Goal: Submit feedback/report problem: Submit feedback/report problem

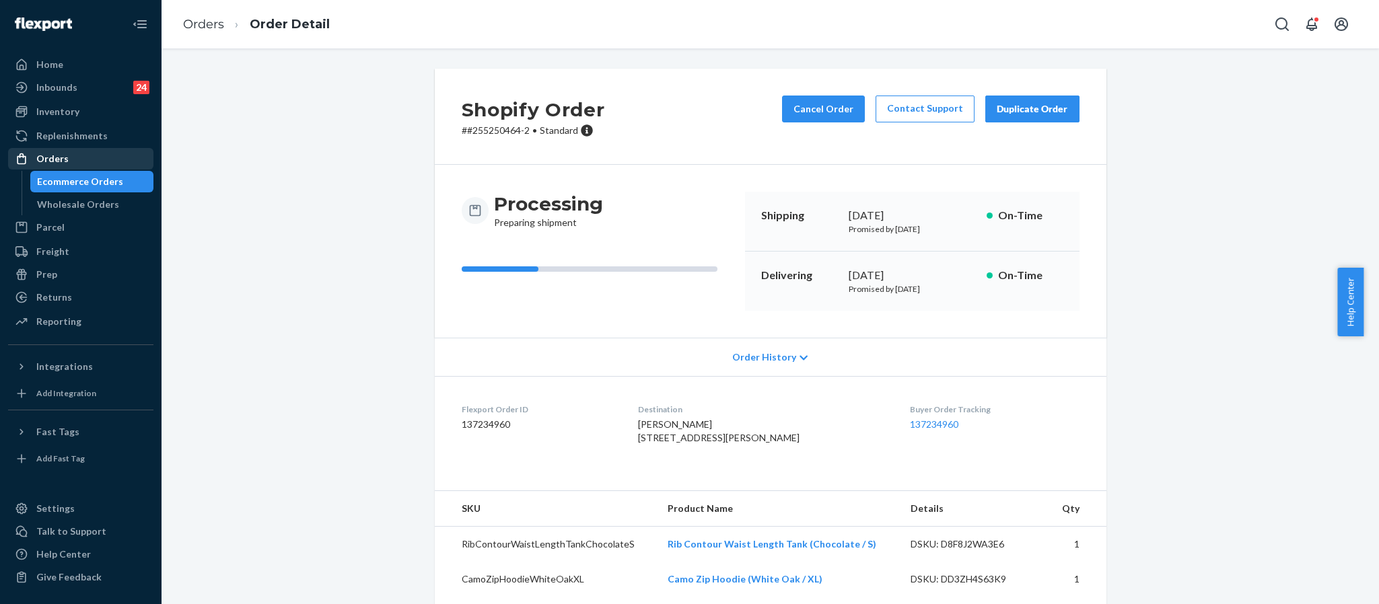
click at [63, 149] on div "Orders" at bounding box center [80, 158] width 143 height 19
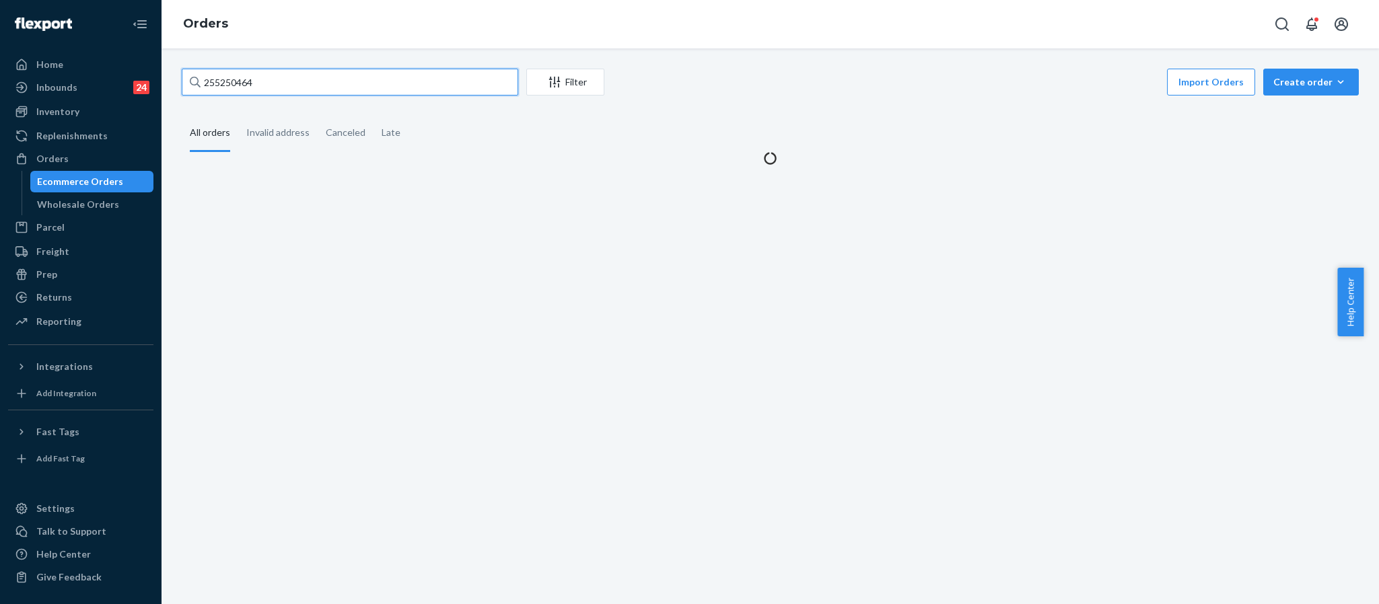
drag, startPoint x: 289, startPoint y: 91, endPoint x: 153, endPoint y: 77, distance: 136.6
click at [153, 77] on div "Home Inbounds 24 Shipping Plans Problems 24 Inventory Products Replenishments O…" at bounding box center [689, 302] width 1379 height 604
paste input "254168462"
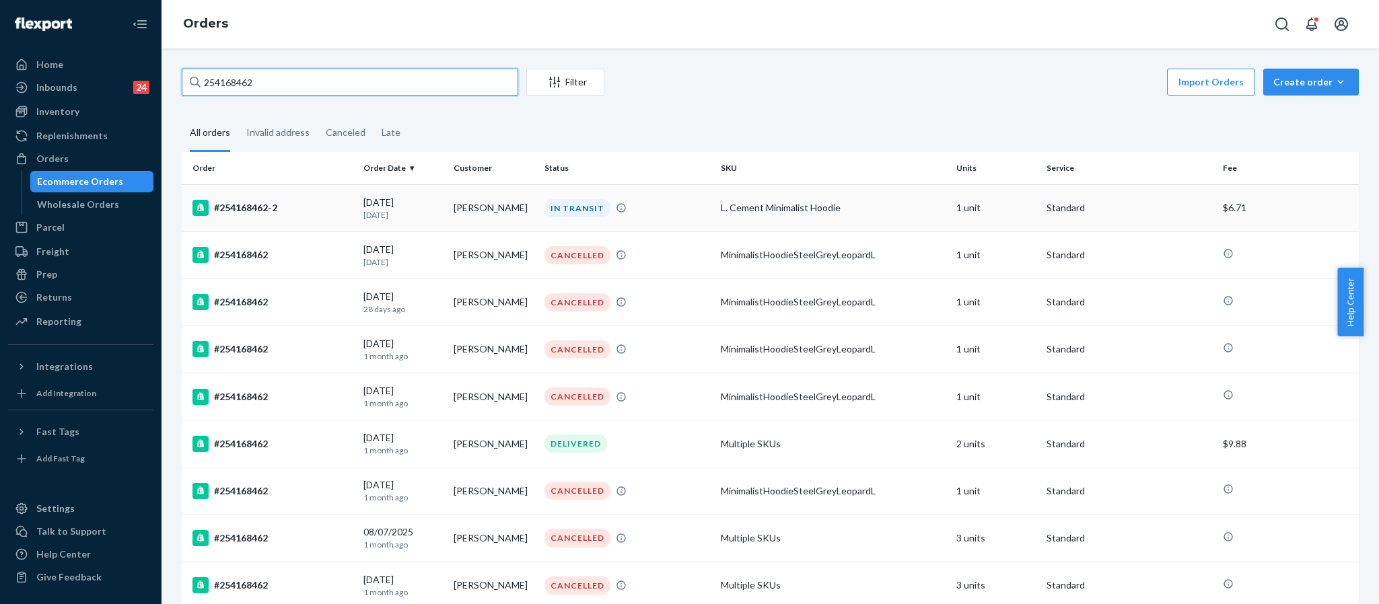
type input "254168462"
click at [246, 209] on div "#254168462-2" at bounding box center [272, 208] width 160 height 16
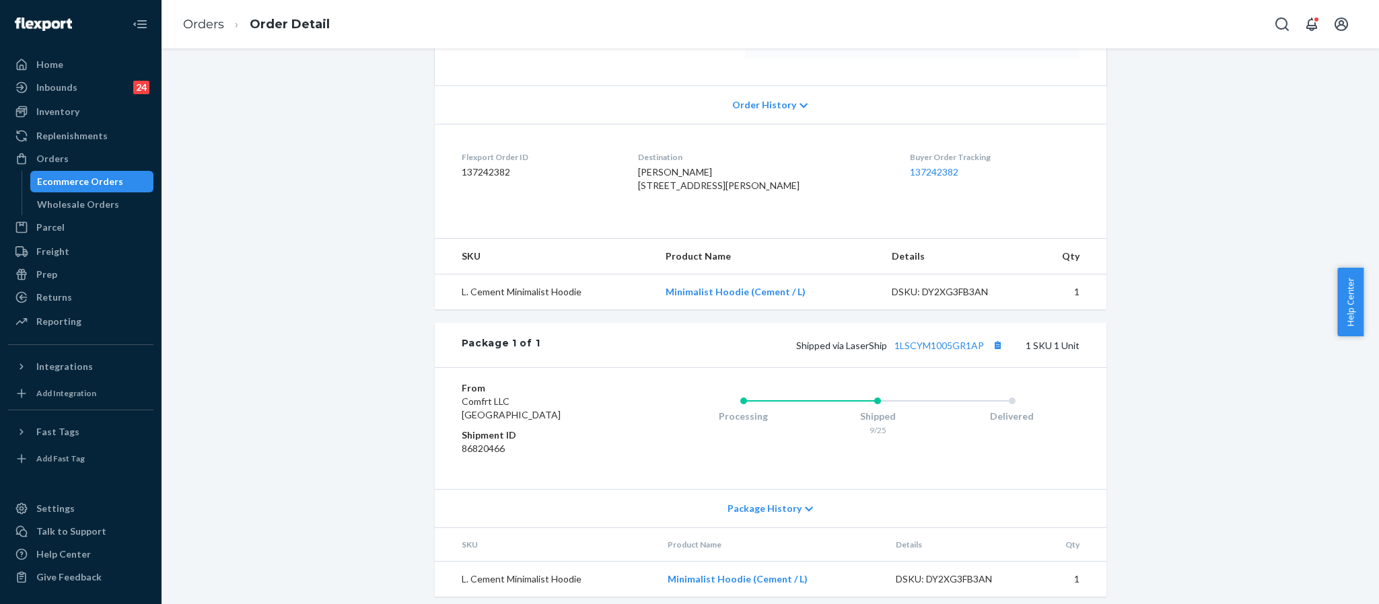
scroll to position [291, 0]
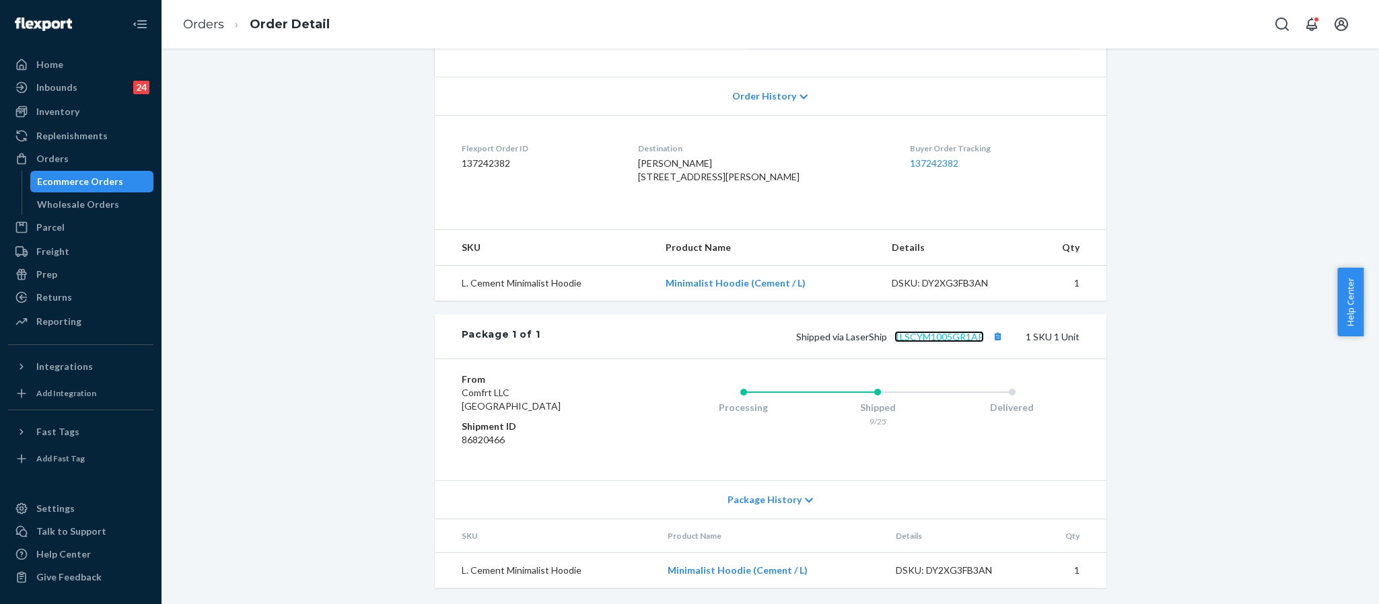
click at [959, 338] on link "1LSCYM1005GR1AP" at bounding box center [938, 336] width 89 height 11
drag, startPoint x: 979, startPoint y: 338, endPoint x: 885, endPoint y: 338, distance: 94.2
click at [885, 338] on span "Shipped via LaserShip 1LSCYM1005GR1AP" at bounding box center [901, 336] width 211 height 11
copy link "1LSCYM1005GR1AP"
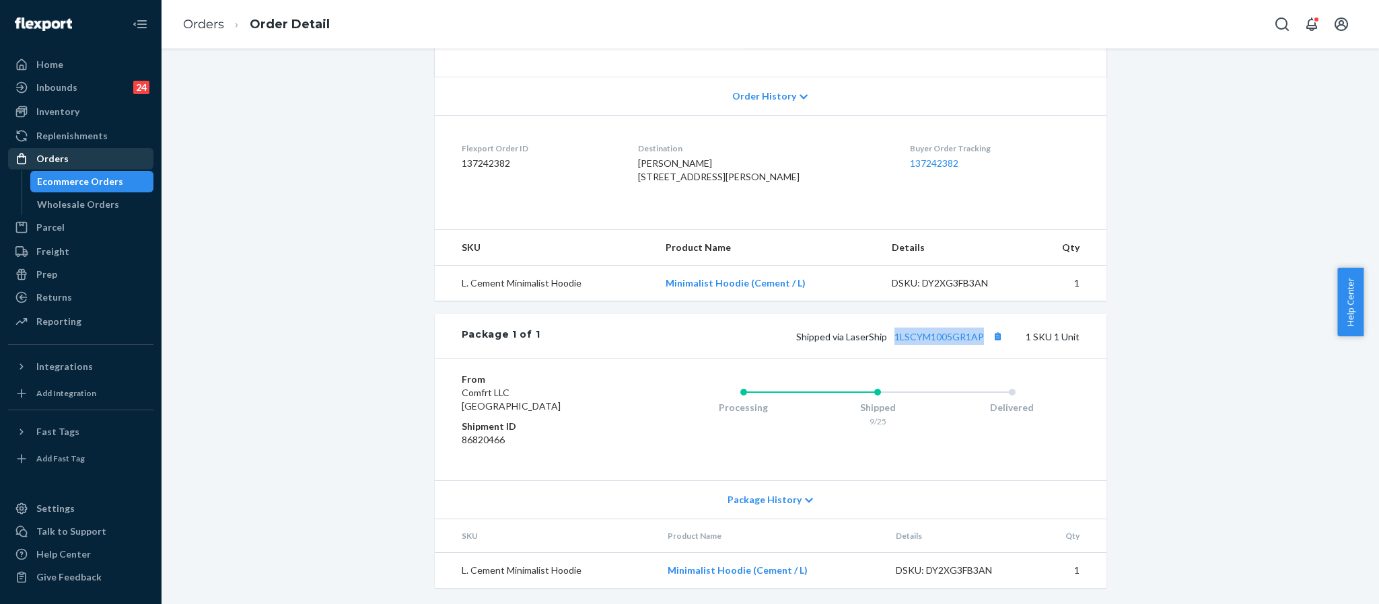
click at [85, 156] on div "Orders" at bounding box center [80, 158] width 143 height 19
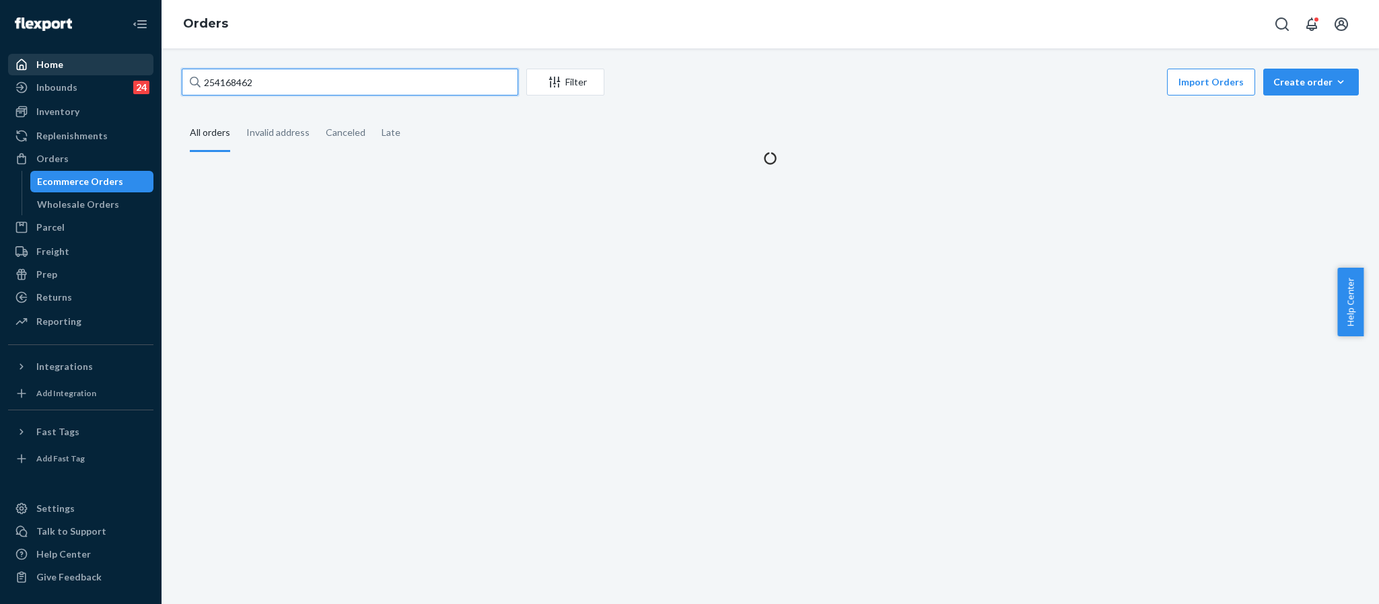
drag, startPoint x: 295, startPoint y: 77, endPoint x: 136, endPoint y: 63, distance: 160.0
click at [136, 63] on div "Home Inbounds 24 Shipping Plans Problems 24 Inventory Products Replenishments O…" at bounding box center [689, 302] width 1379 height 604
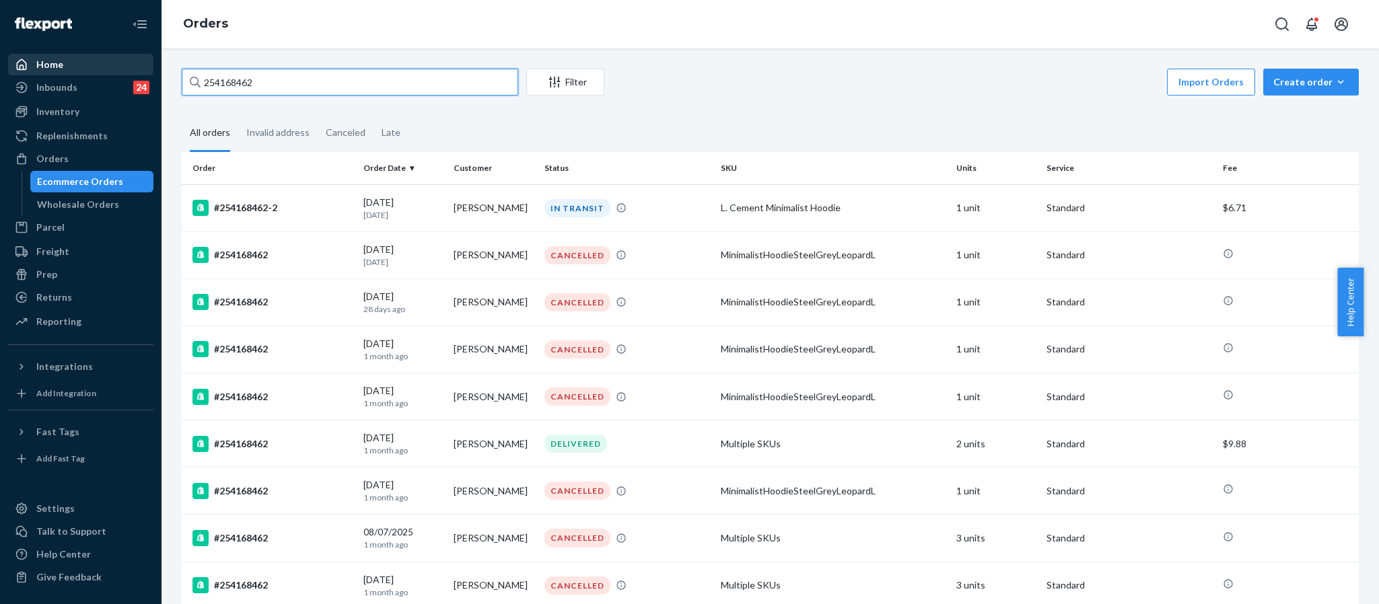
paste input "5338158"
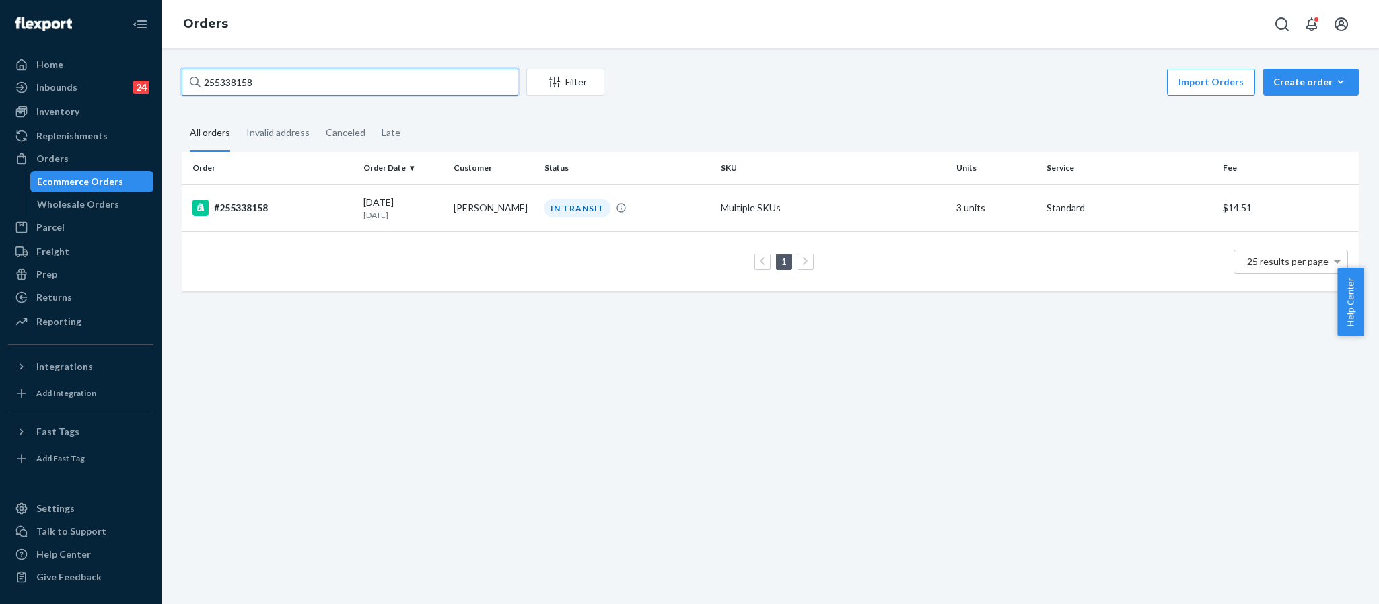
type input "255338158"
click at [249, 213] on div "#255338158" at bounding box center [272, 208] width 160 height 16
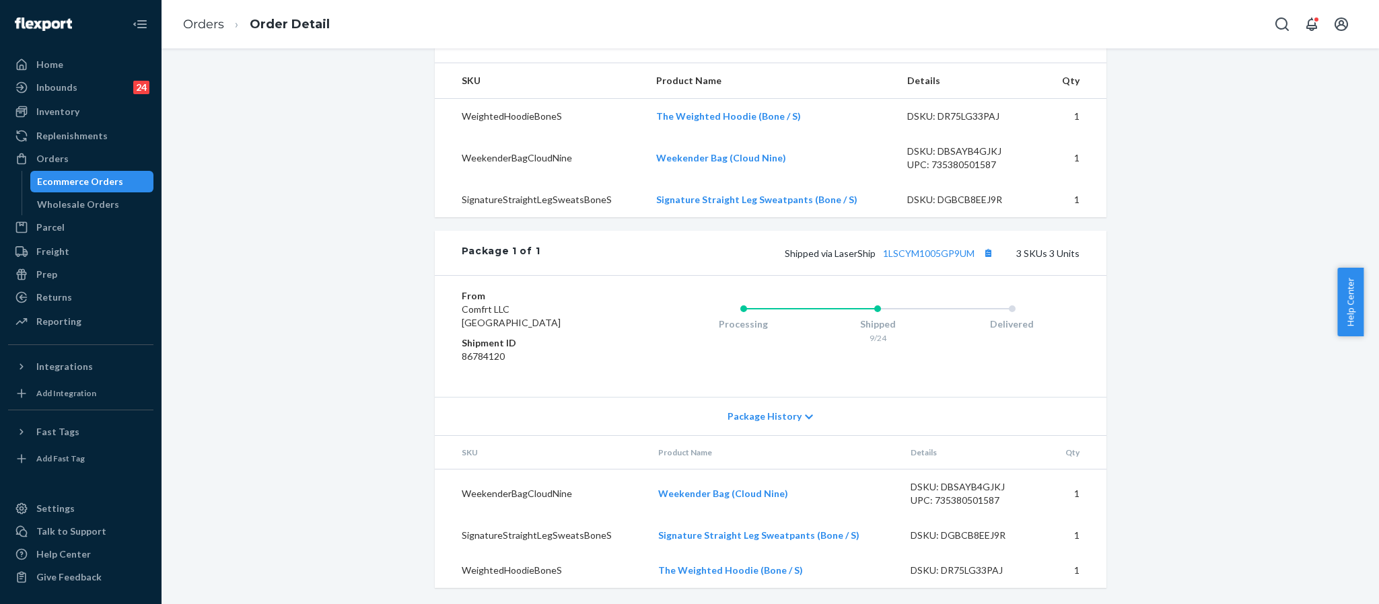
scroll to position [457, 0]
drag, startPoint x: 969, startPoint y: 255, endPoint x: 874, endPoint y: 258, distance: 94.9
click at [874, 258] on div "Shipped via LaserShip 1LSCYM1005GP9UM 3 SKUs 3 Units" at bounding box center [809, 252] width 539 height 17
copy link "1LSCYM1005GP9UM"
drag, startPoint x: 61, startPoint y: 160, endPoint x: 107, endPoint y: 132, distance: 53.8
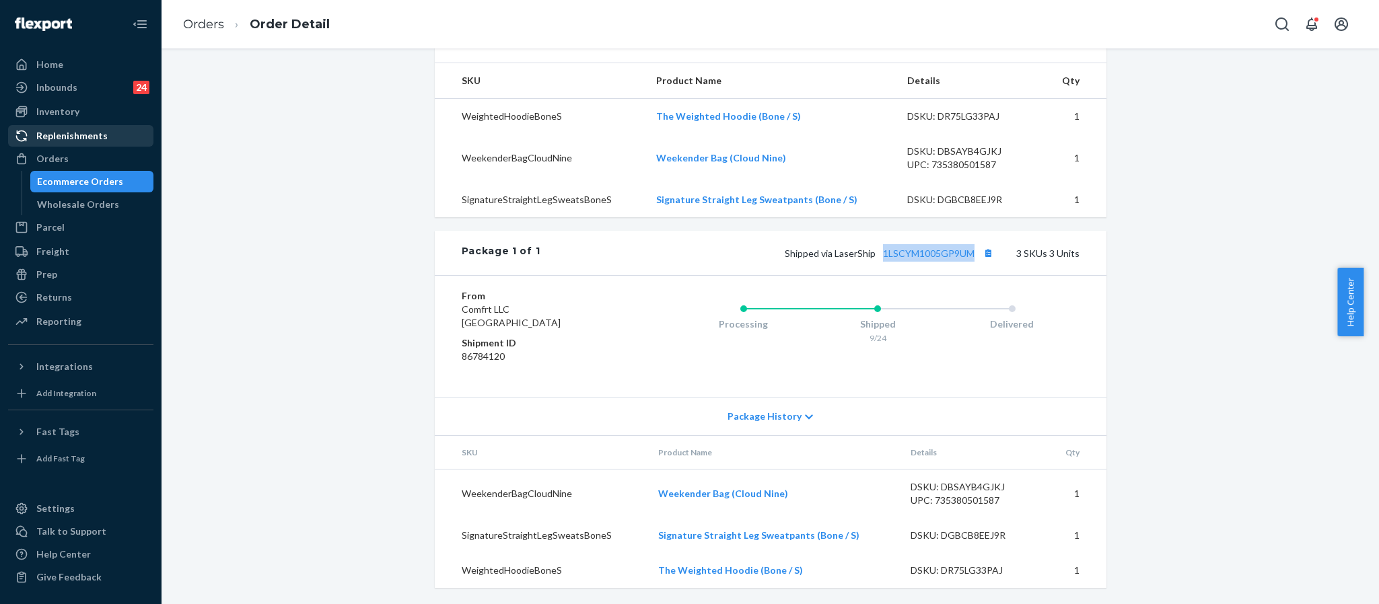
click at [61, 160] on div "Orders" at bounding box center [52, 158] width 32 height 13
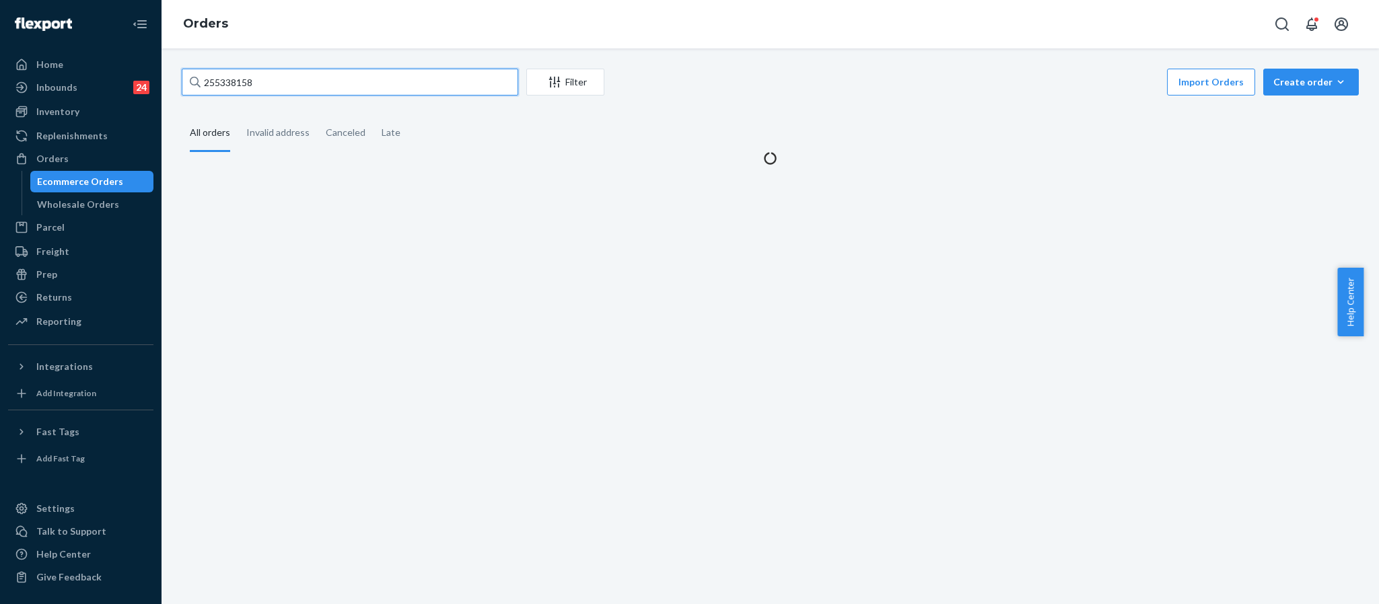
drag, startPoint x: 281, startPoint y: 77, endPoint x: 166, endPoint y: 69, distance: 116.0
click at [166, 69] on div "255338158 Filter Import Orders Create order Ecommerce order Removal order All o…" at bounding box center [769, 326] width 1217 height 556
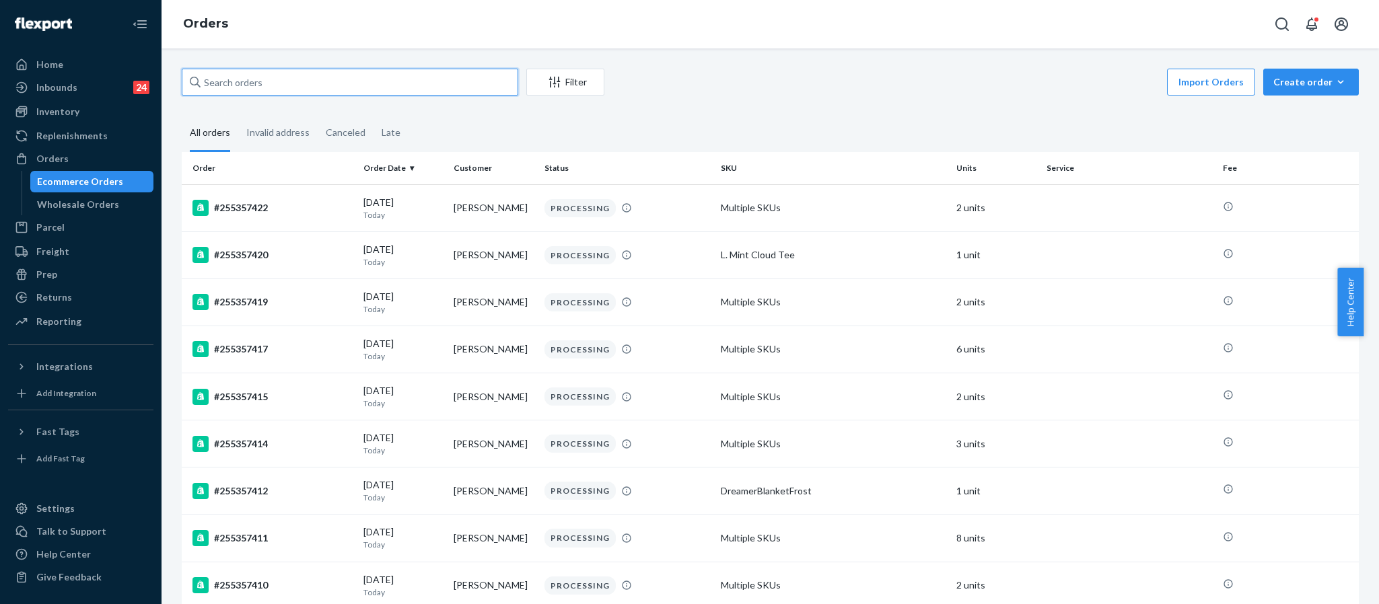
paste input "255089865"
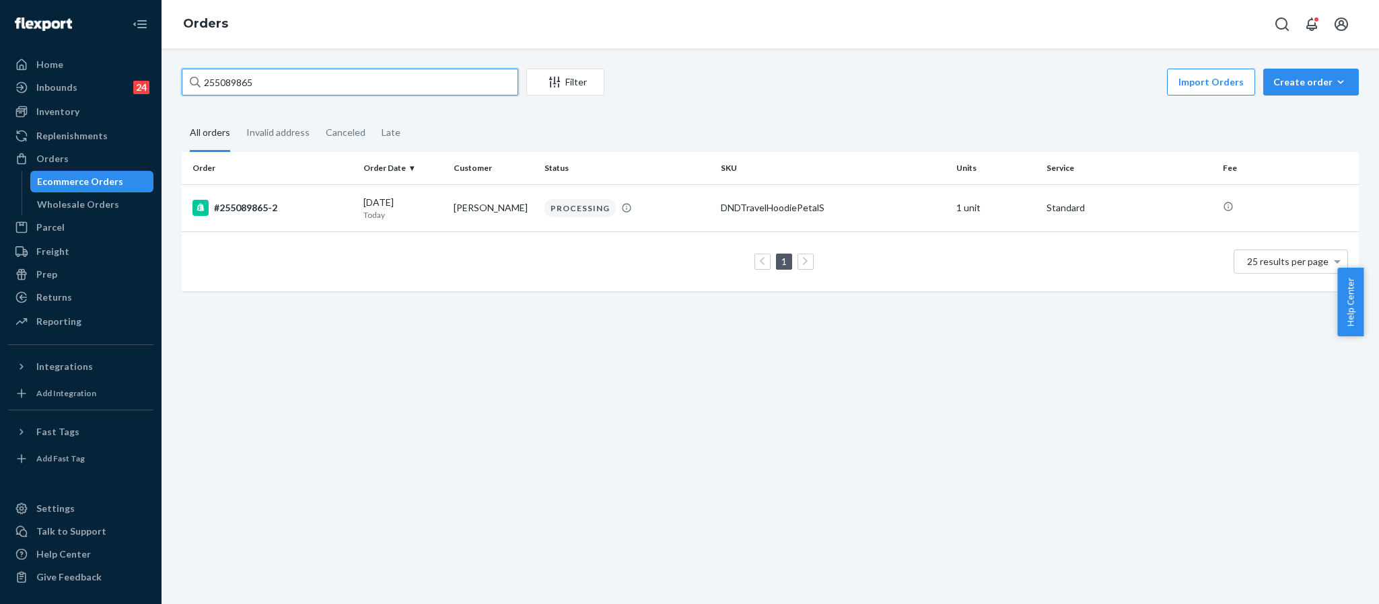
type input "255089865"
drag, startPoint x: 264, startPoint y: 71, endPoint x: 128, endPoint y: 77, distance: 136.7
click at [128, 77] on div "Home Inbounds 24 Shipping Plans Problems 24 Inventory Products Replenishments O…" at bounding box center [689, 302] width 1379 height 604
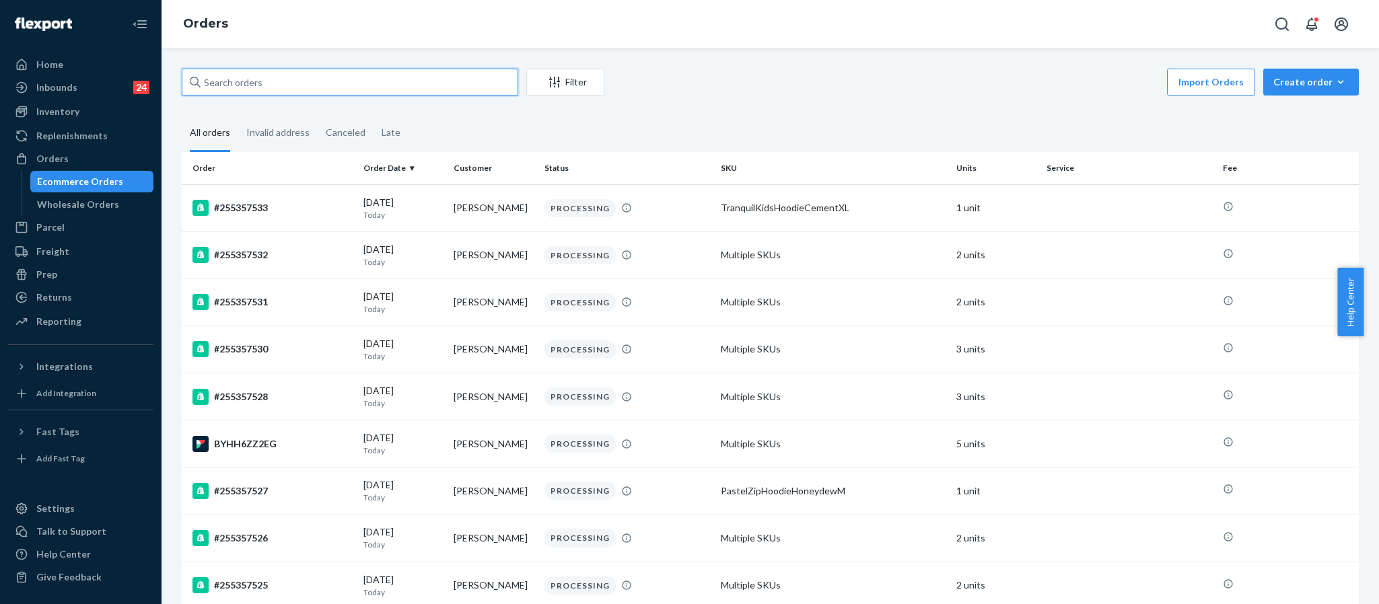
paste input "254746116"
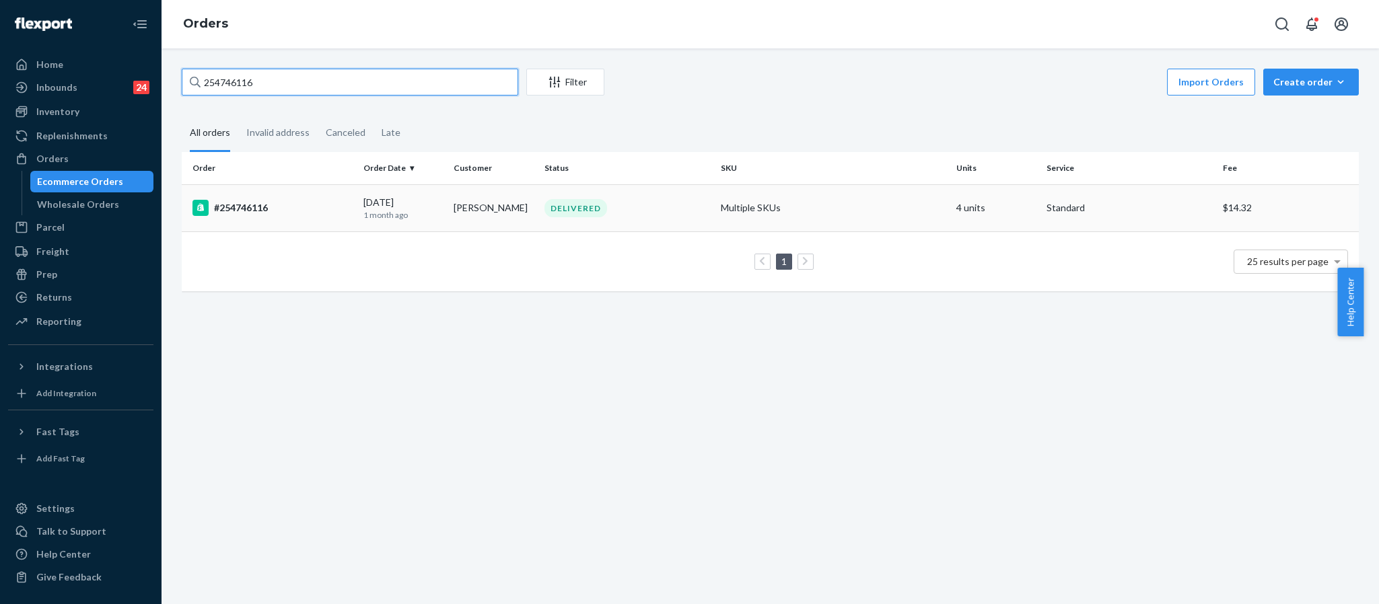
type input "254746116"
click at [259, 205] on div "#254746116" at bounding box center [272, 208] width 160 height 16
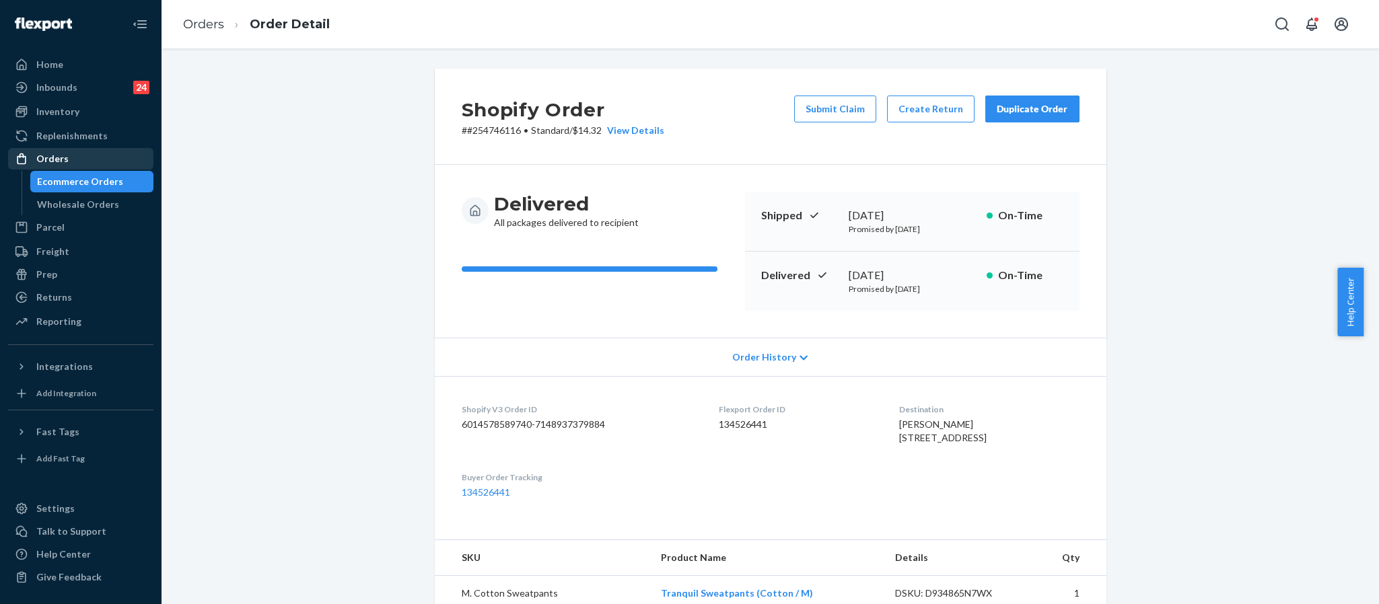
click at [65, 161] on div "Orders" at bounding box center [52, 158] width 32 height 13
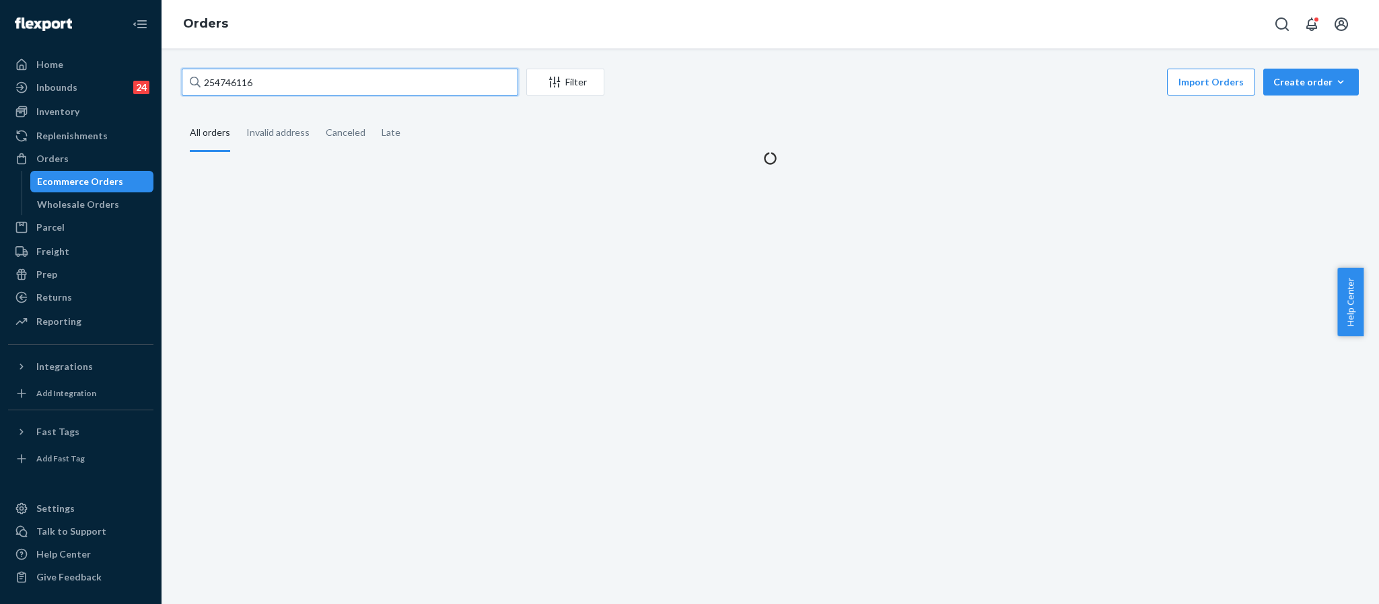
drag, startPoint x: 268, startPoint y: 87, endPoint x: 166, endPoint y: 75, distance: 103.0
click at [192, 77] on div "254746116" at bounding box center [350, 82] width 336 height 27
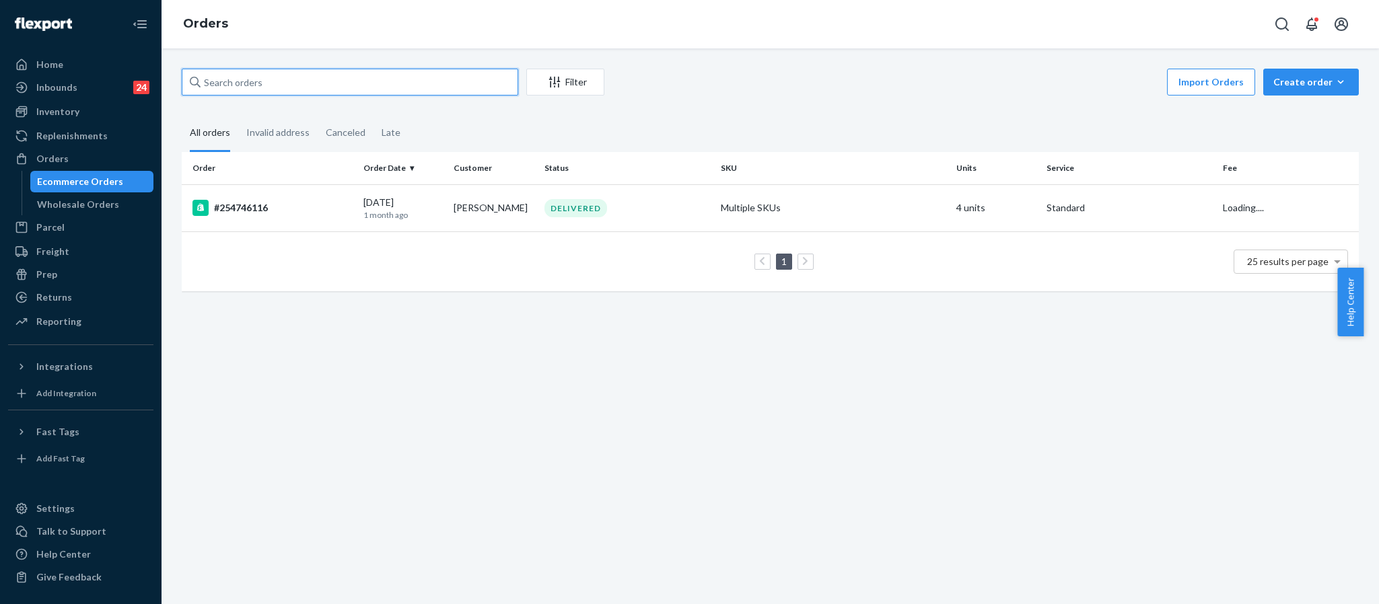
paste input "255285720"
type input "255285720"
click at [251, 200] on div "#255285720" at bounding box center [272, 208] width 160 height 16
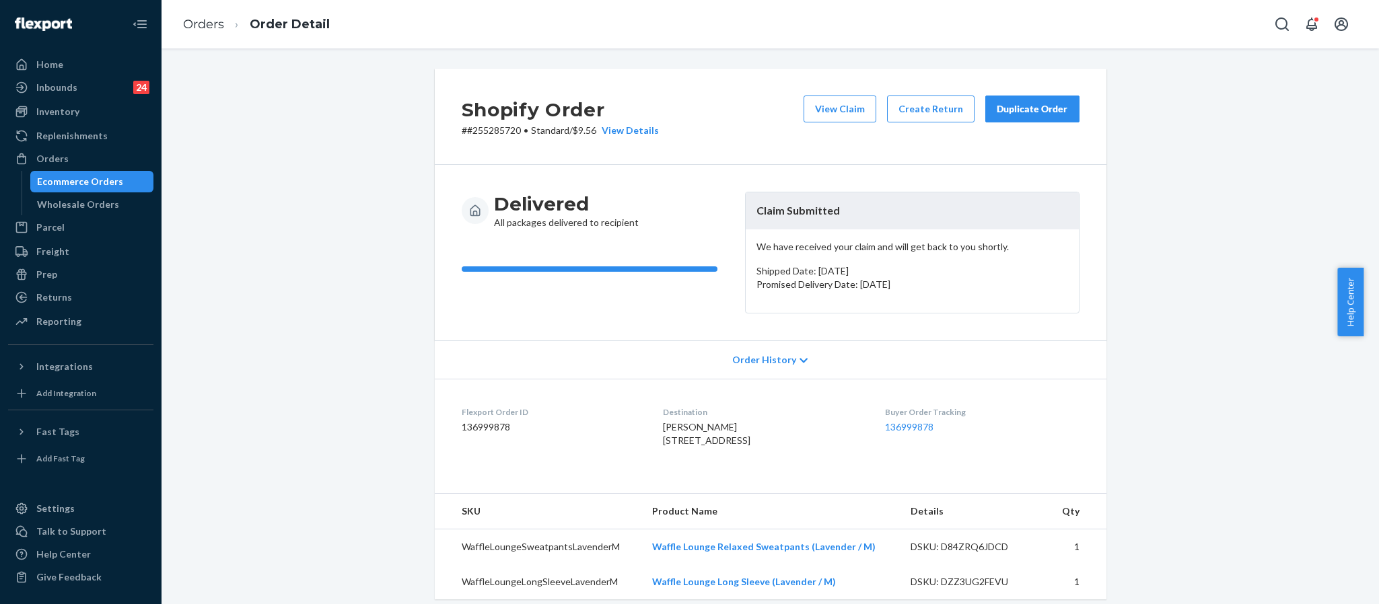
click at [85, 156] on div "Orders" at bounding box center [80, 158] width 143 height 19
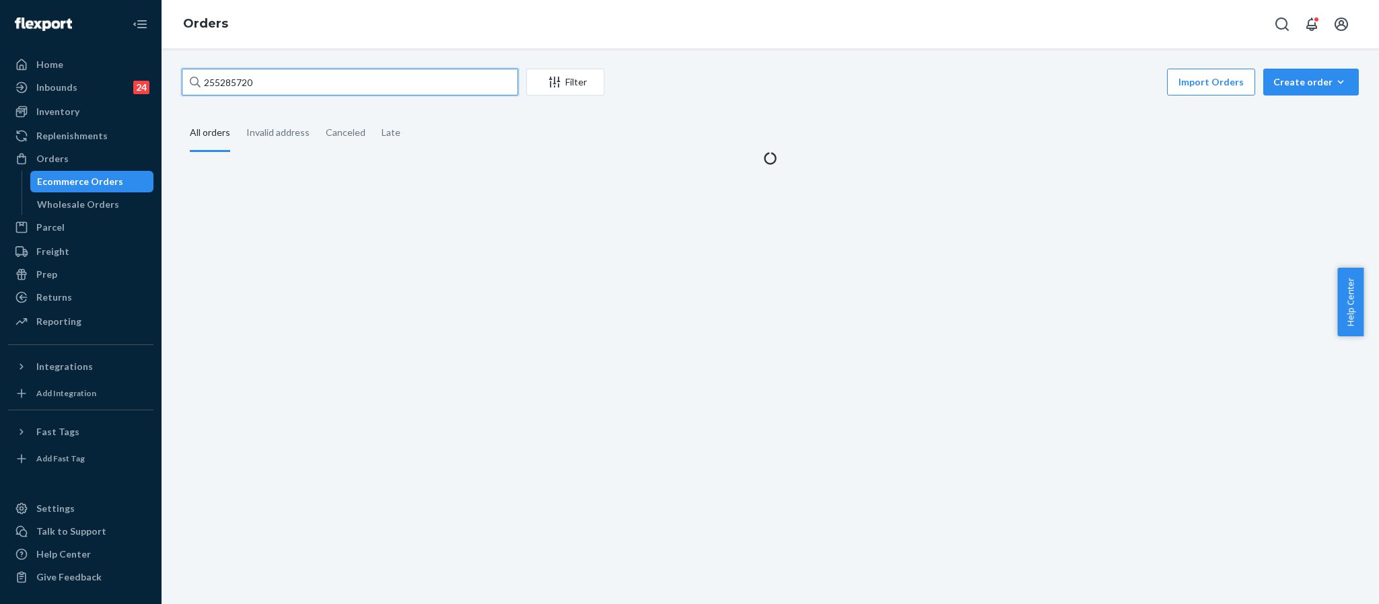
drag, startPoint x: 261, startPoint y: 81, endPoint x: 153, endPoint y: 71, distance: 108.2
click at [153, 71] on div "Home Inbounds 24 Shipping Plans Problems 24 Inventory Products Replenishments O…" at bounding box center [689, 302] width 1379 height 604
paste input "255348060"
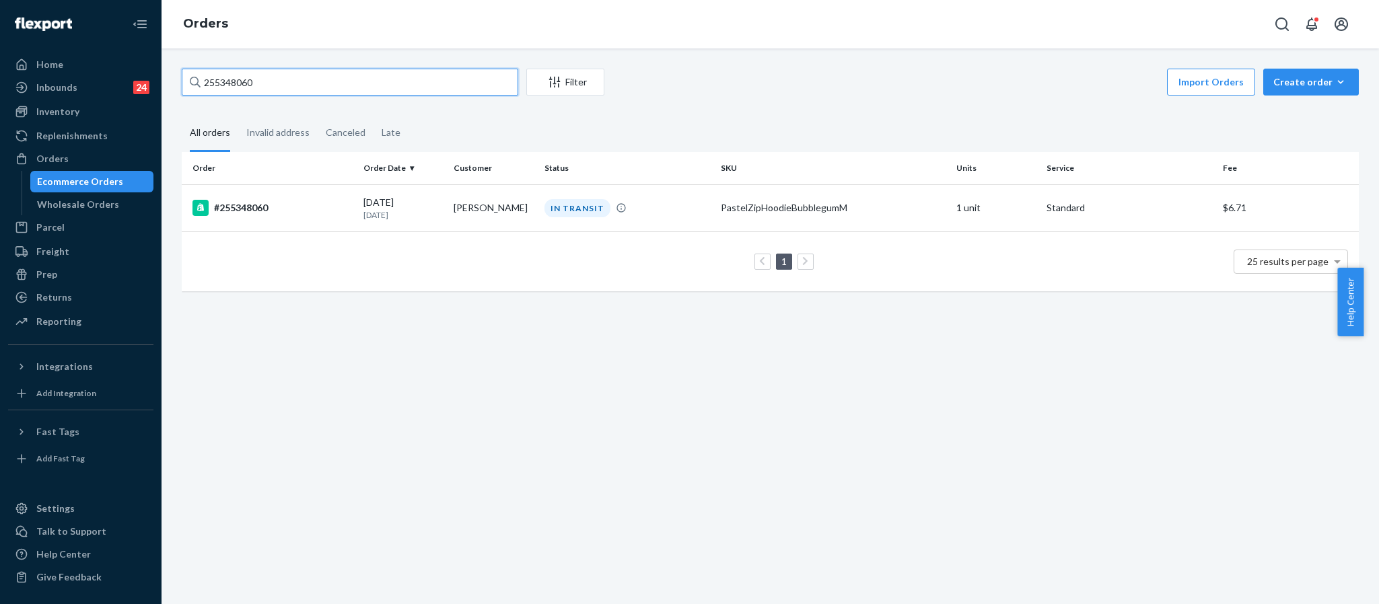
type input "255348060"
click at [258, 209] on div "#255348060" at bounding box center [272, 208] width 160 height 16
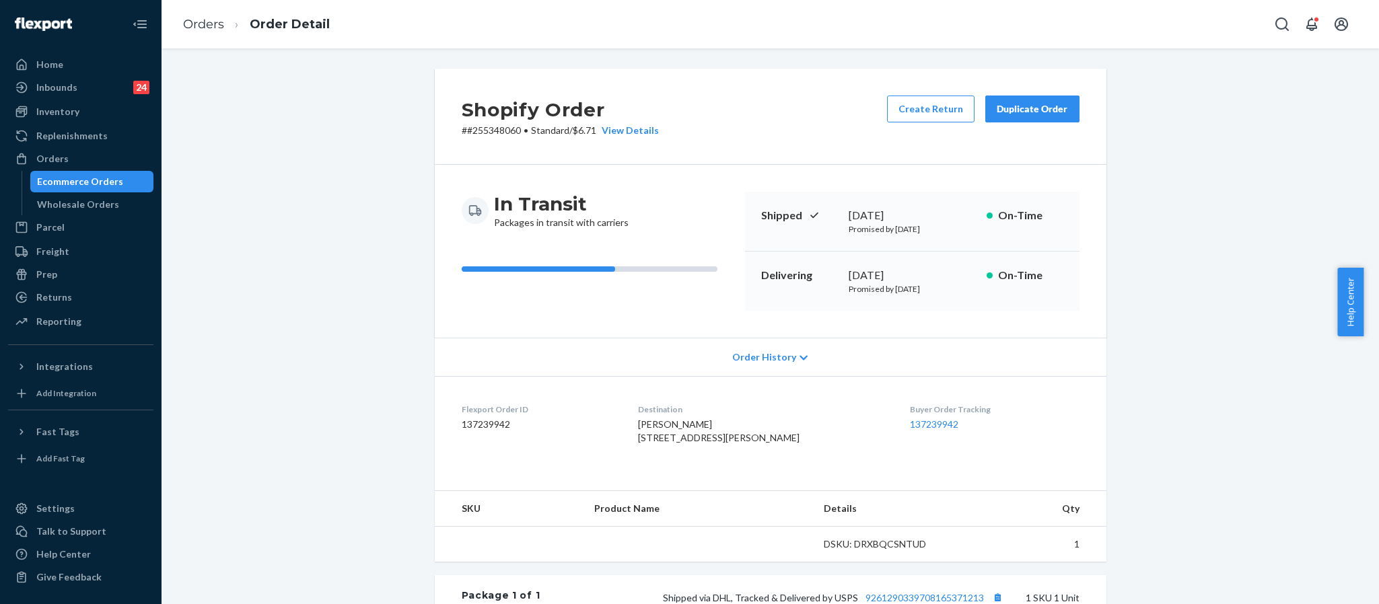
scroll to position [101, 0]
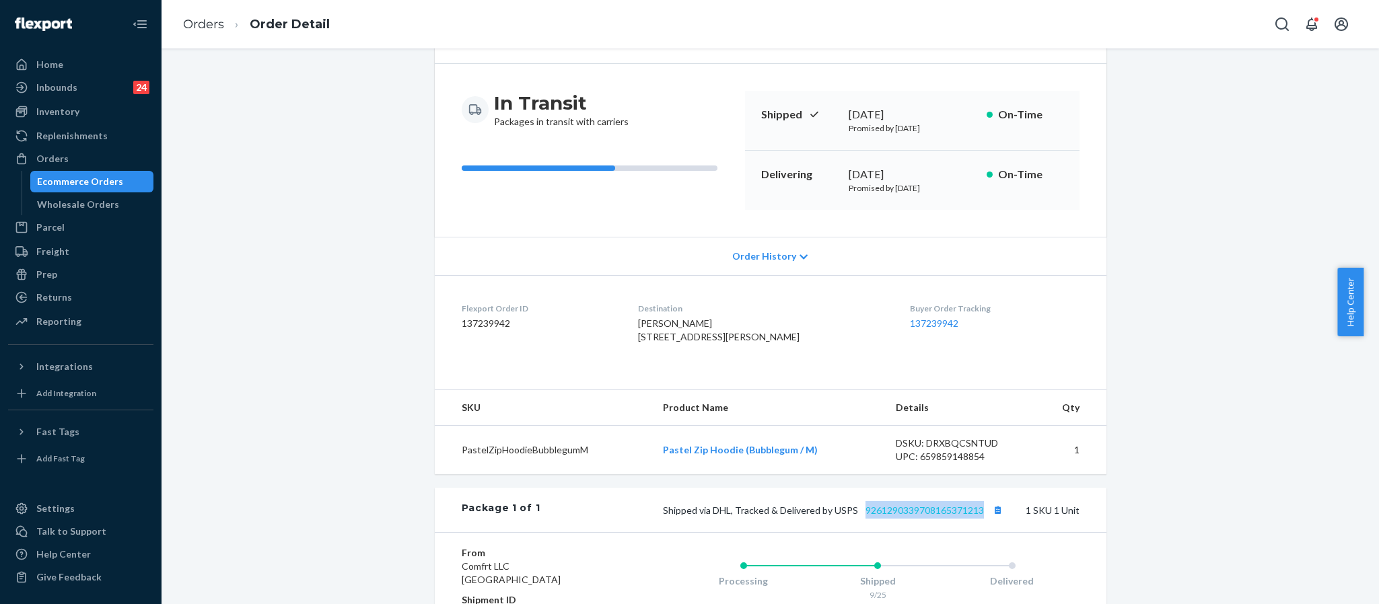
drag, startPoint x: 981, startPoint y: 535, endPoint x: 856, endPoint y: 535, distance: 124.5
click at [856, 516] on span "Shipped via DHL, Tracked & Delivered by USPS 9261290339708165371213" at bounding box center [835, 510] width 344 height 11
copy link "9261290339708165371213"
click at [910, 516] on link "9261290339708165371213" at bounding box center [924, 510] width 118 height 11
drag, startPoint x: 87, startPoint y: 162, endPoint x: 114, endPoint y: 158, distance: 26.5
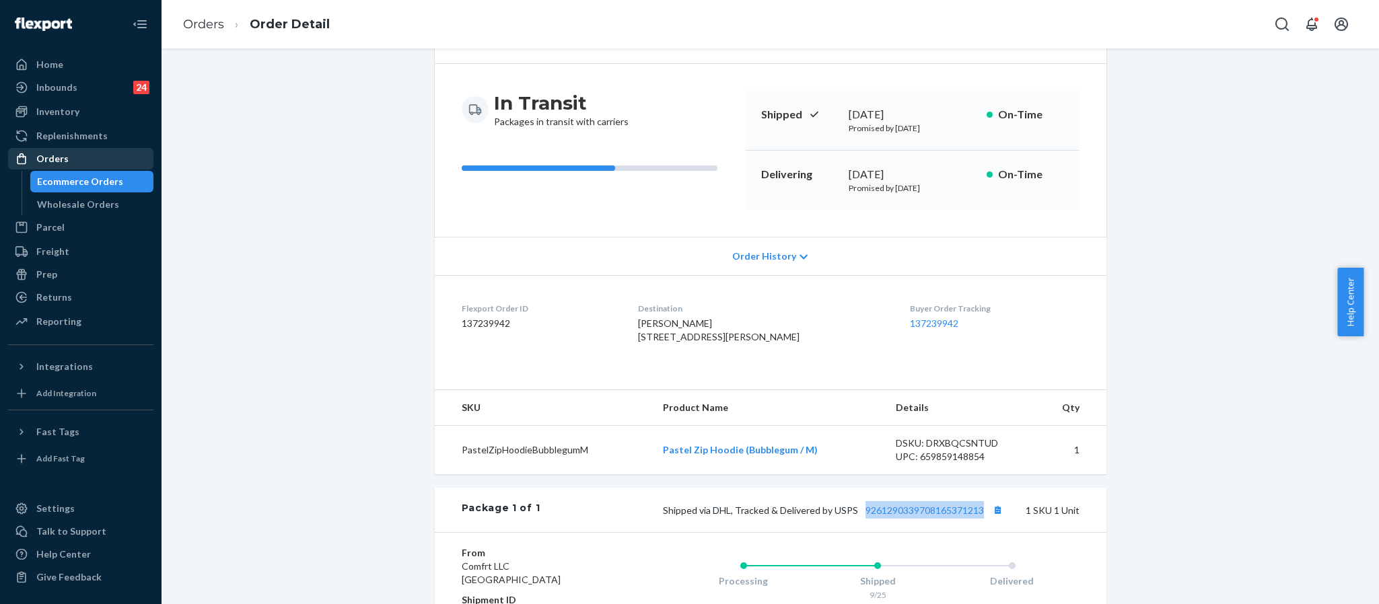
click at [87, 162] on div "Orders" at bounding box center [80, 158] width 143 height 19
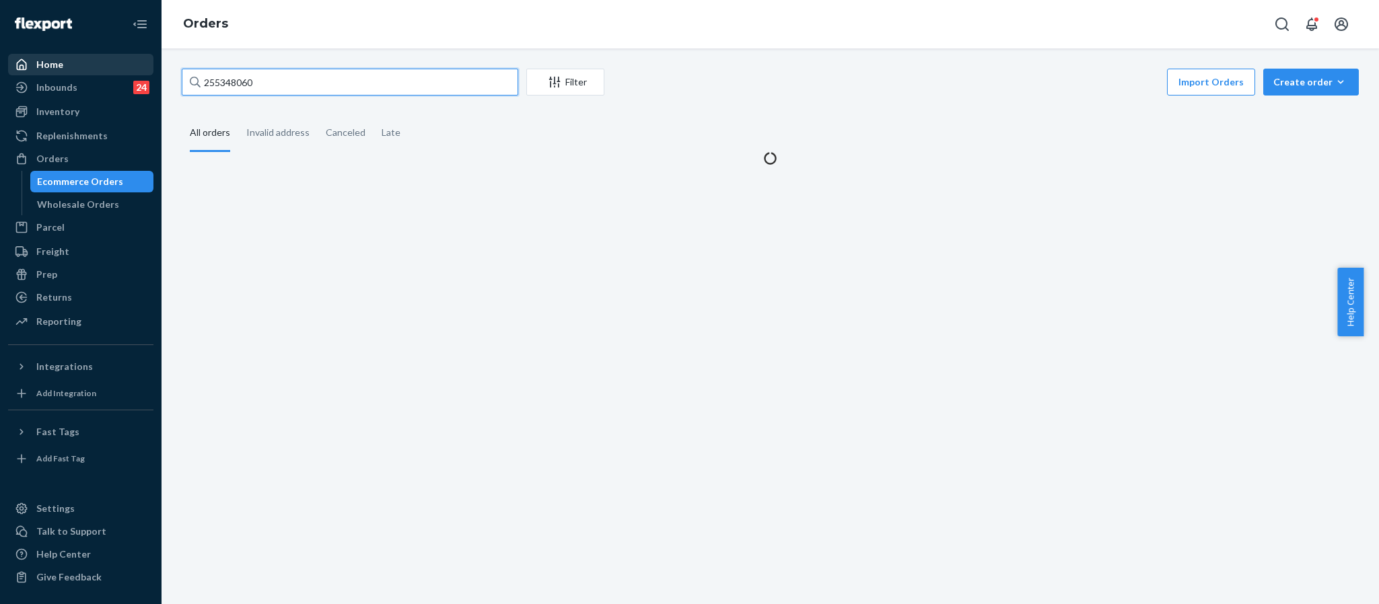
drag, startPoint x: 277, startPoint y: 81, endPoint x: 147, endPoint y: 57, distance: 132.2
click at [147, 57] on div "Home Inbounds 24 Shipping Plans Problems 24 Inventory Products Replenishments O…" at bounding box center [689, 302] width 1379 height 604
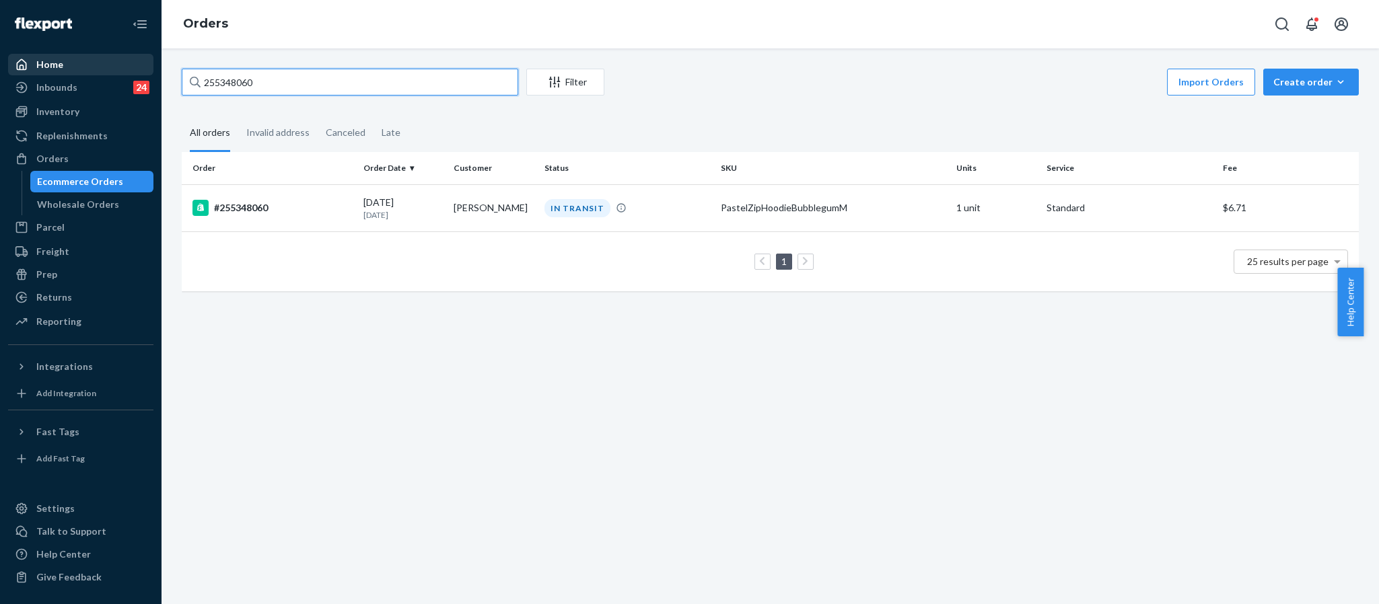
paste input "042"
type input "255340420"
click at [255, 213] on div "#255340420" at bounding box center [272, 208] width 160 height 16
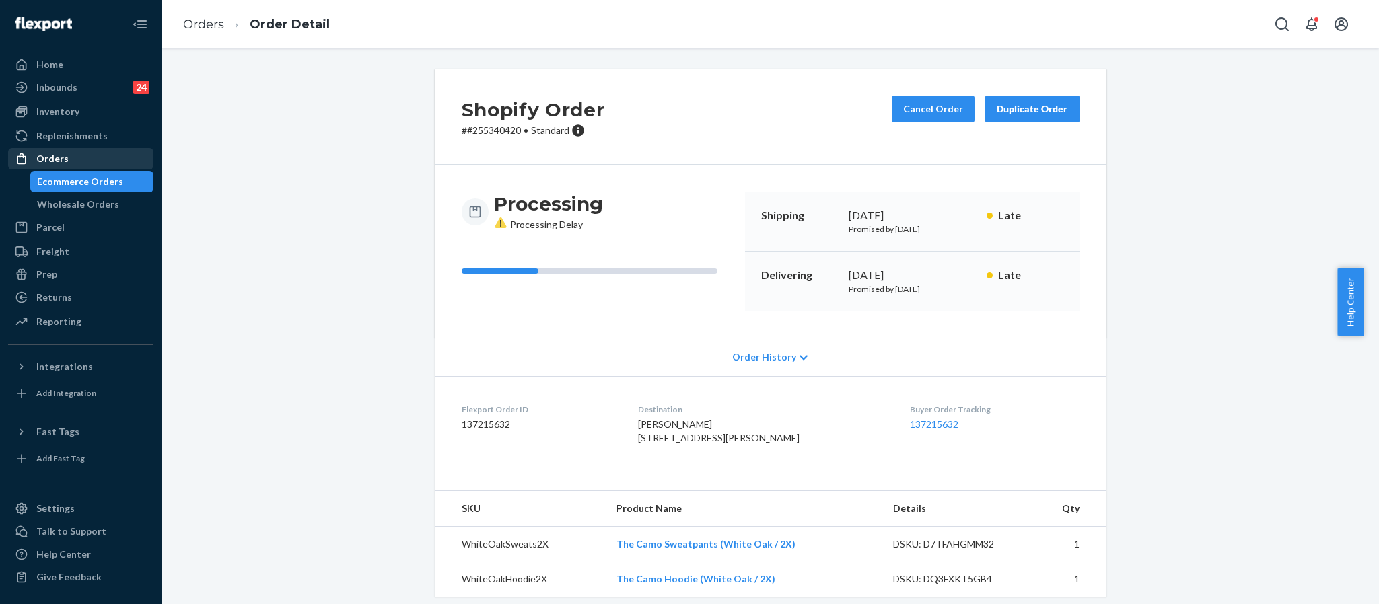
click at [71, 151] on div "Orders" at bounding box center [80, 158] width 143 height 19
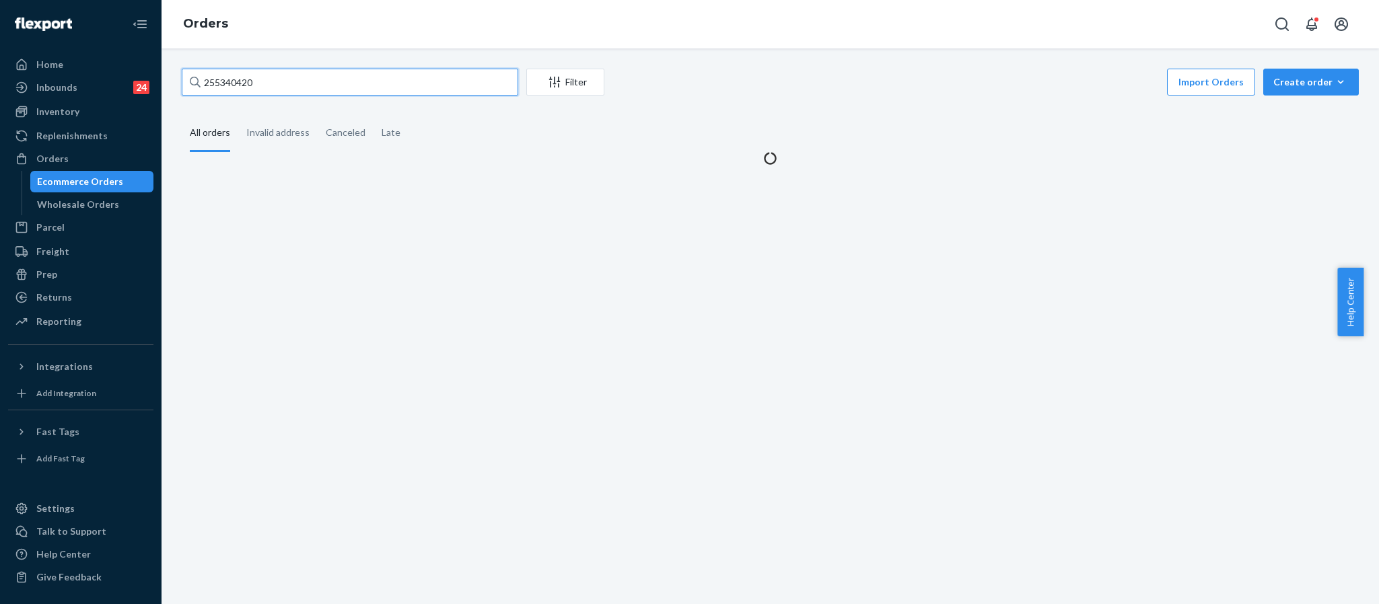
drag, startPoint x: 312, startPoint y: 85, endPoint x: 164, endPoint y: 85, distance: 147.3
click at [164, 85] on div "255340420 Filter Import Orders Create order Ecommerce order Removal order All o…" at bounding box center [769, 326] width 1217 height 556
paste input "255195585"
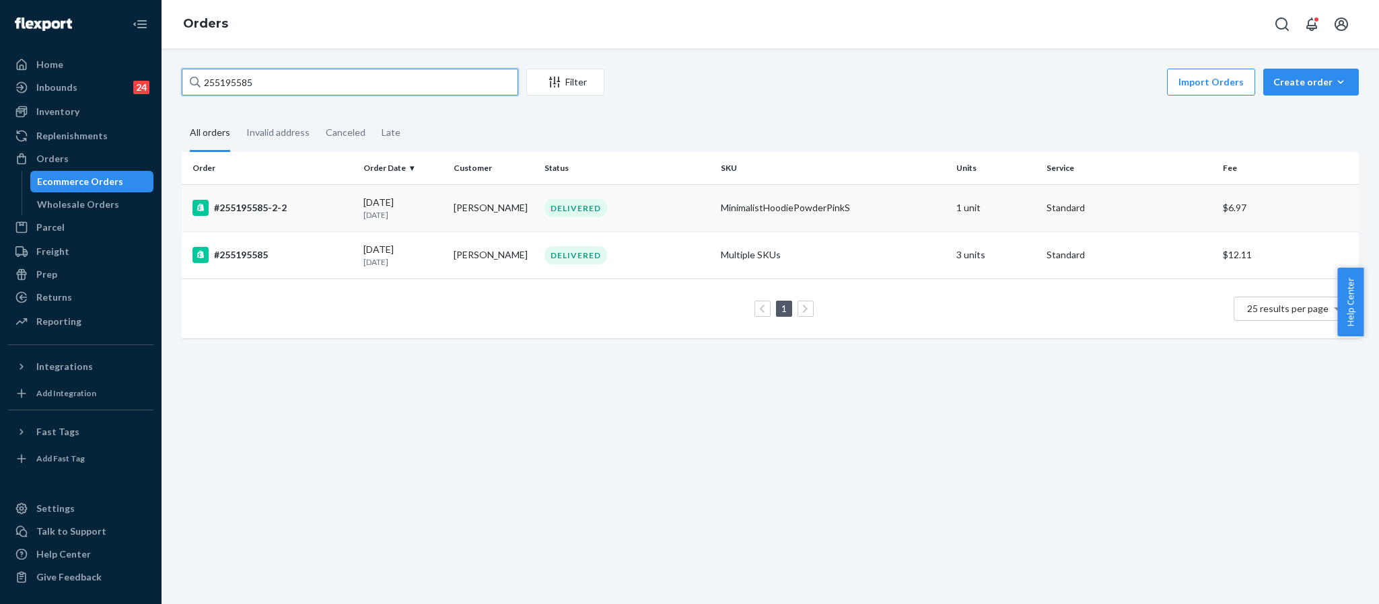
type input "255195585"
click at [266, 200] on div "#255195585-2-2" at bounding box center [272, 208] width 160 height 16
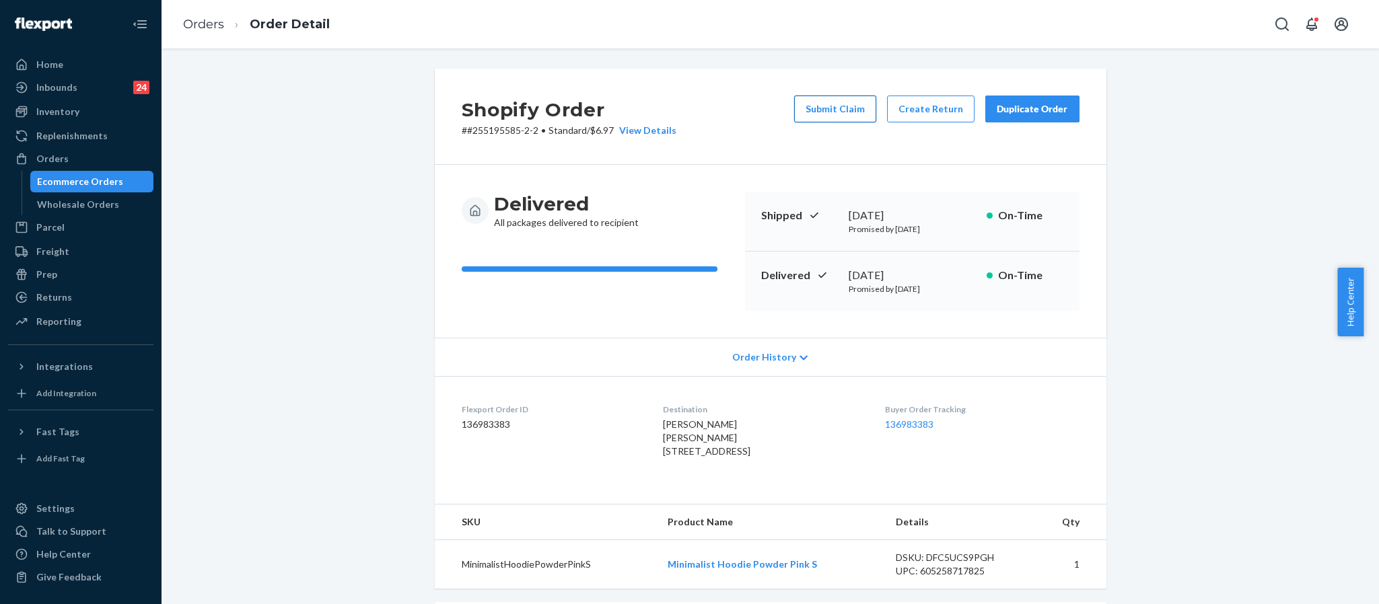
click at [830, 111] on button "Submit Claim" at bounding box center [835, 109] width 82 height 27
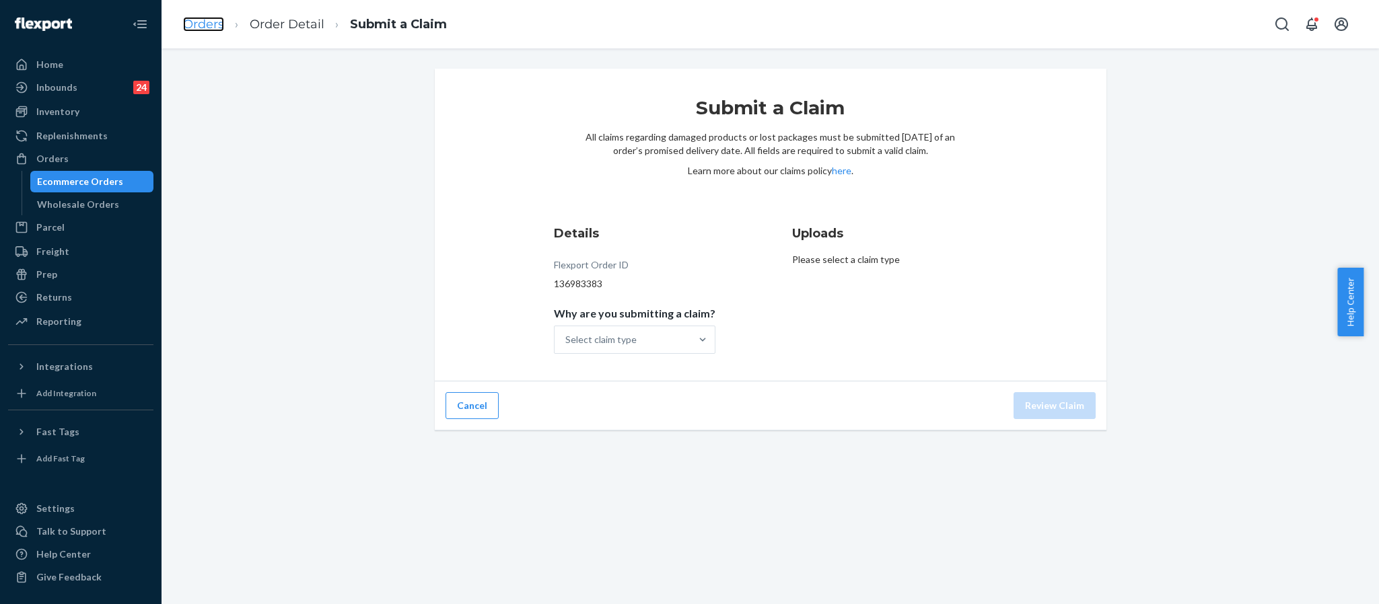
click at [211, 28] on link "Orders" at bounding box center [203, 24] width 41 height 15
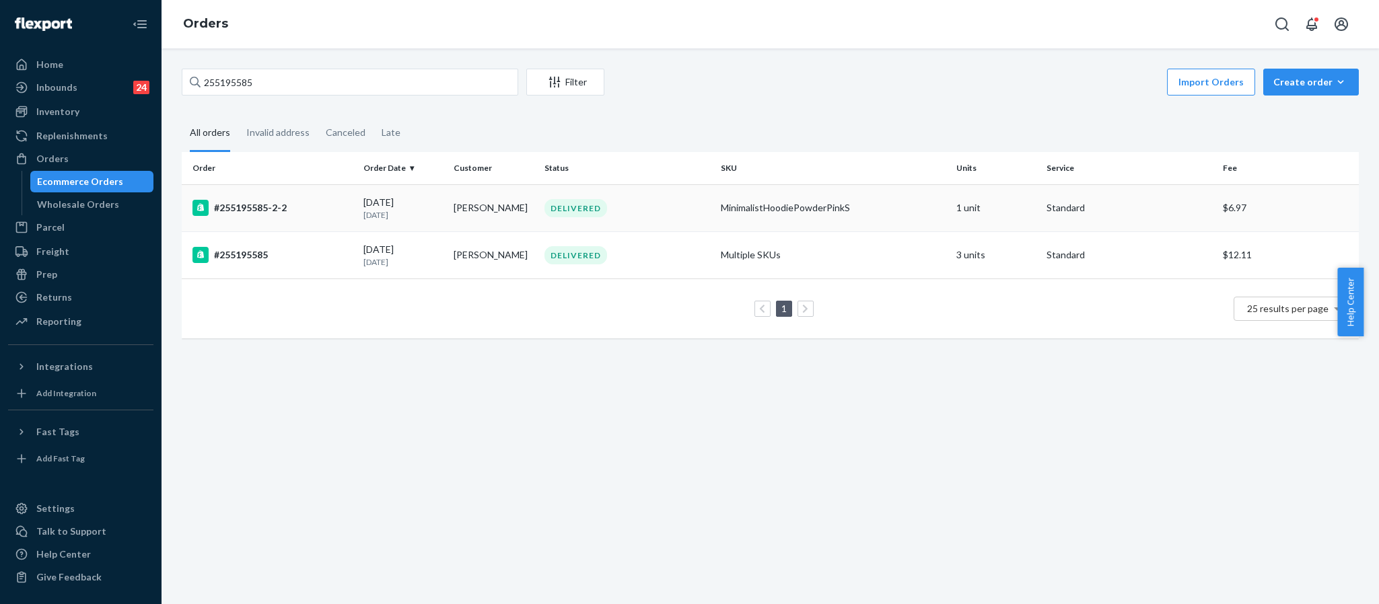
click at [245, 209] on div "#255195585-2-2" at bounding box center [272, 208] width 160 height 16
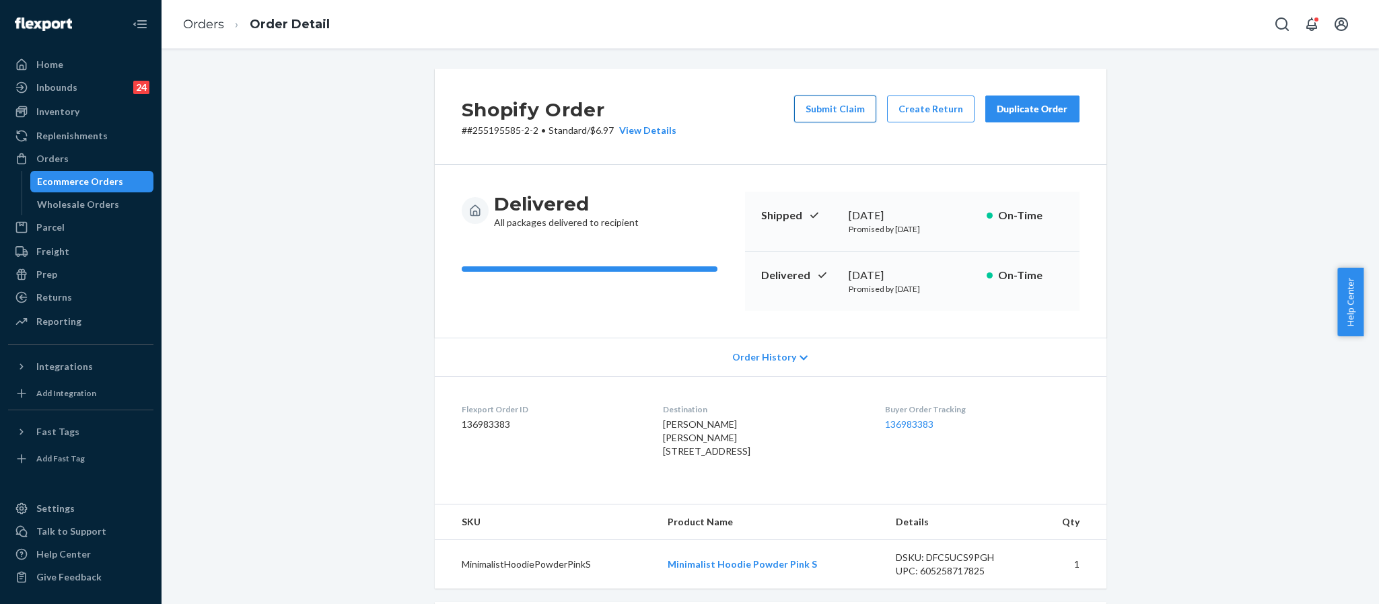
click at [826, 96] on button "Submit Claim" at bounding box center [835, 109] width 82 height 27
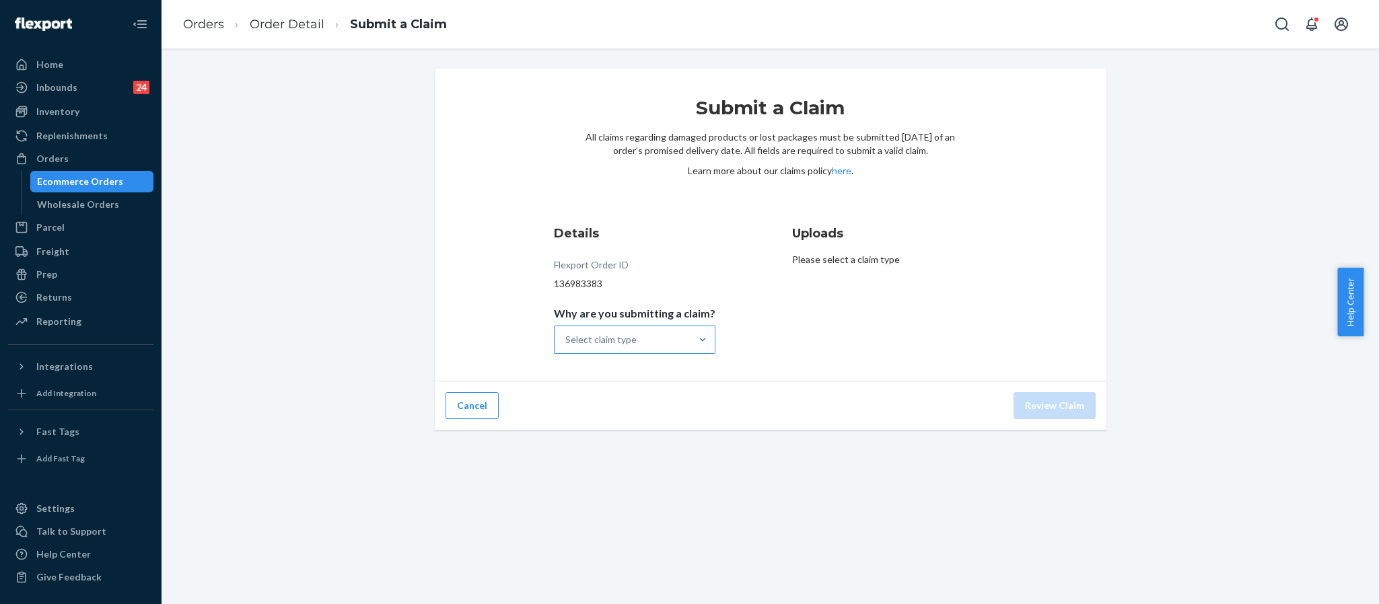
click at [677, 334] on div "Select claim type" at bounding box center [622, 339] width 136 height 27
click at [566, 334] on input "Why are you submitting a claim? Select claim type" at bounding box center [565, 339] width 1 height 13
click at [620, 425] on div "Incorrect product" at bounding box center [634, 426] width 156 height 27
click at [566, 346] on input "Why are you submitting a claim? option Incorrect product focused, 3 of 4. 4 res…" at bounding box center [565, 339] width 1 height 13
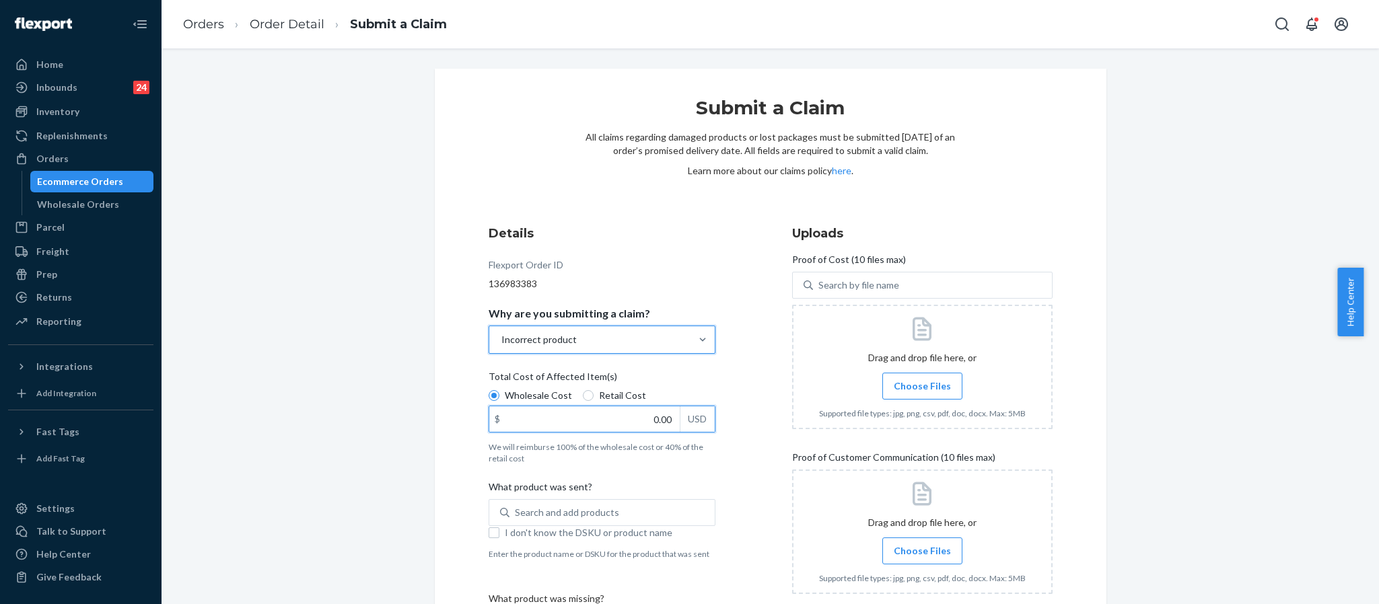
click at [652, 412] on input "0.00" at bounding box center [584, 419] width 190 height 26
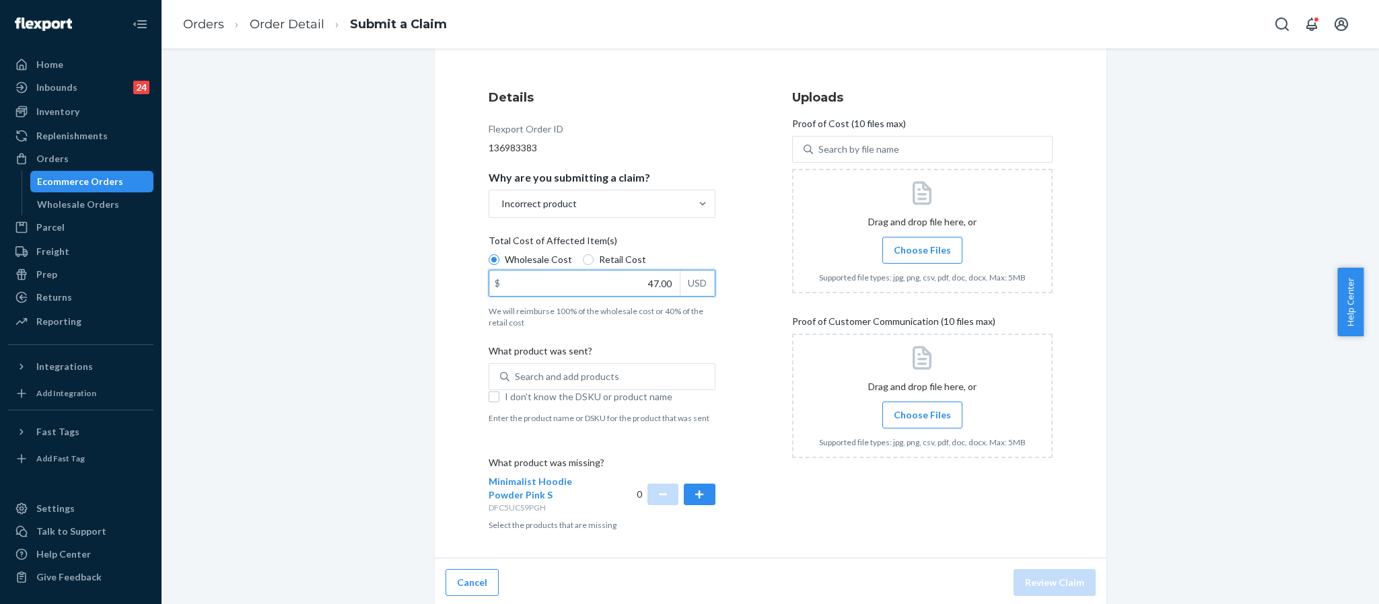
scroll to position [139, 0]
type input "47.00"
click at [488, 394] on input "I don't know the DSKU or product name" at bounding box center [493, 393] width 11 height 11
checkbox input "true"
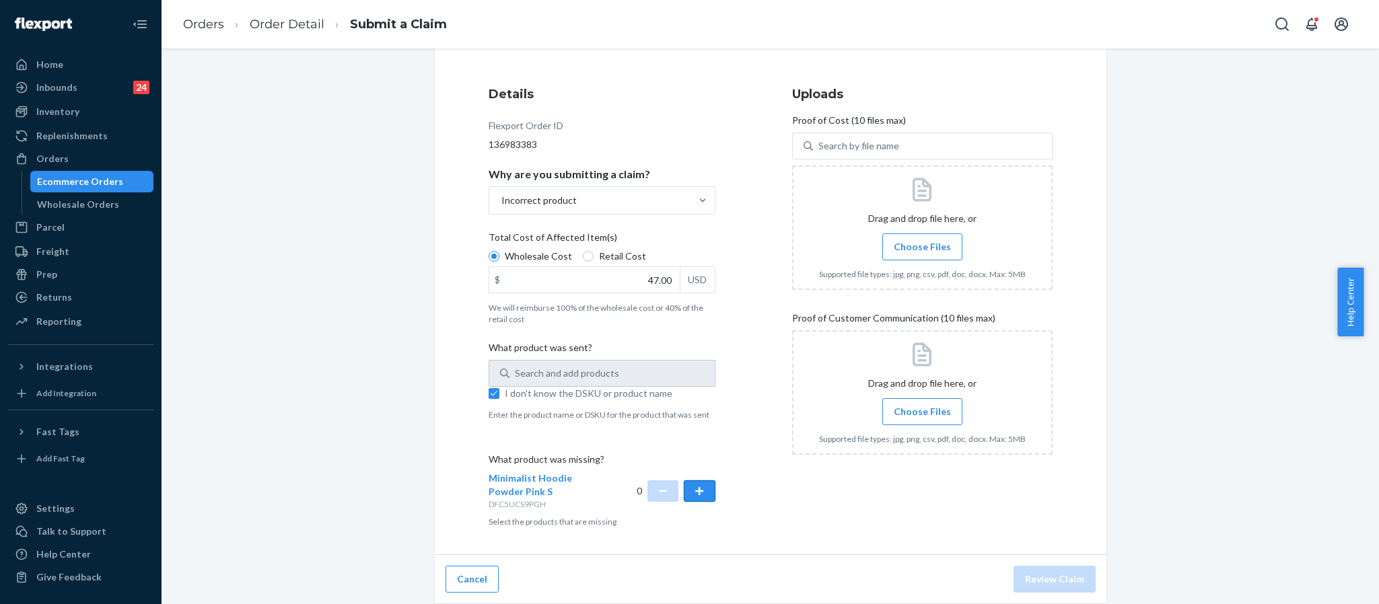
click at [698, 485] on button "button" at bounding box center [699, 491] width 31 height 22
click at [903, 243] on span "Choose Files" at bounding box center [921, 246] width 57 height 13
click at [922, 243] on input "Choose Files" at bounding box center [922, 247] width 1 height 15
click at [921, 241] on span "Choose Files" at bounding box center [921, 246] width 57 height 13
click at [922, 241] on input "Choose Files" at bounding box center [922, 247] width 1 height 15
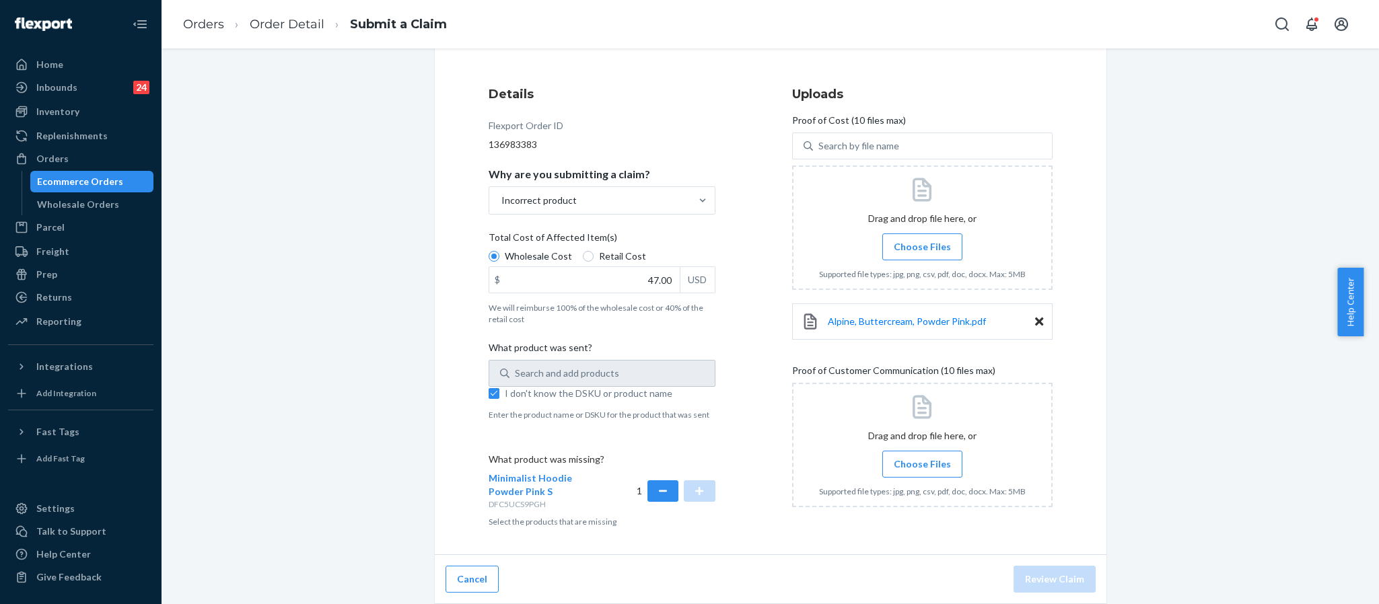
click at [918, 465] on span "Choose Files" at bounding box center [921, 463] width 57 height 13
click at [922, 465] on input "Choose Files" at bounding box center [922, 464] width 1 height 15
click at [921, 464] on span "Choose Files" at bounding box center [921, 463] width 57 height 13
click at [922, 464] on input "Choose Files" at bounding box center [922, 464] width 1 height 15
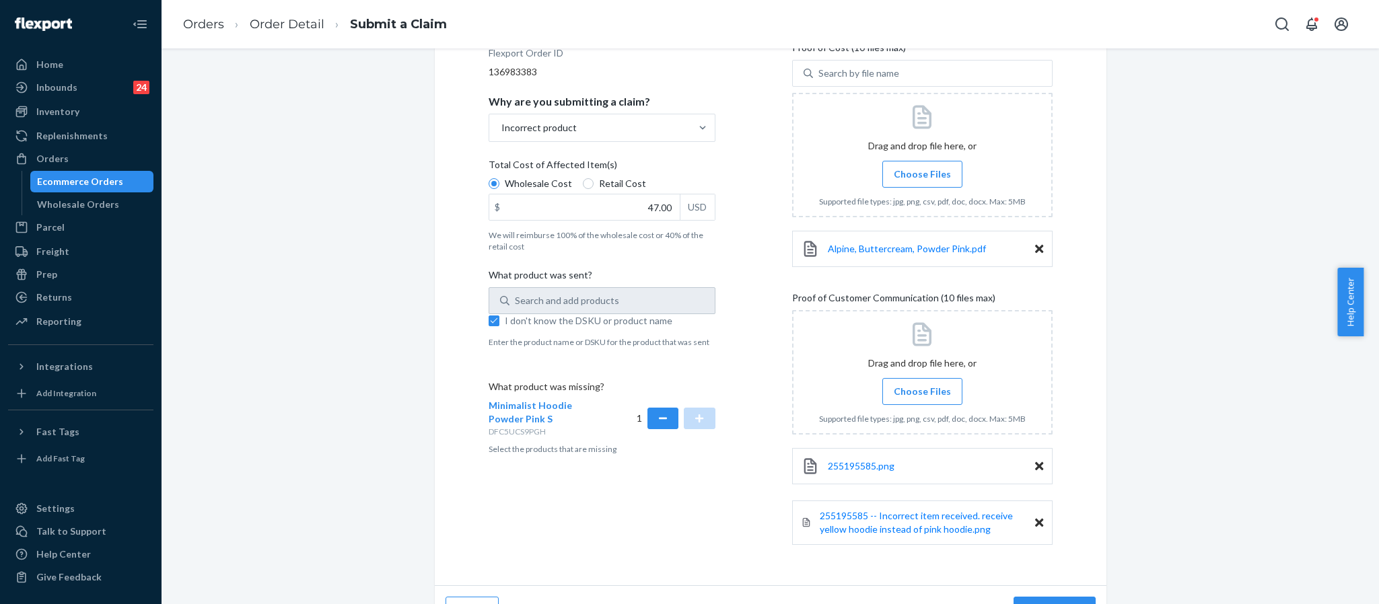
scroll to position [245, 0]
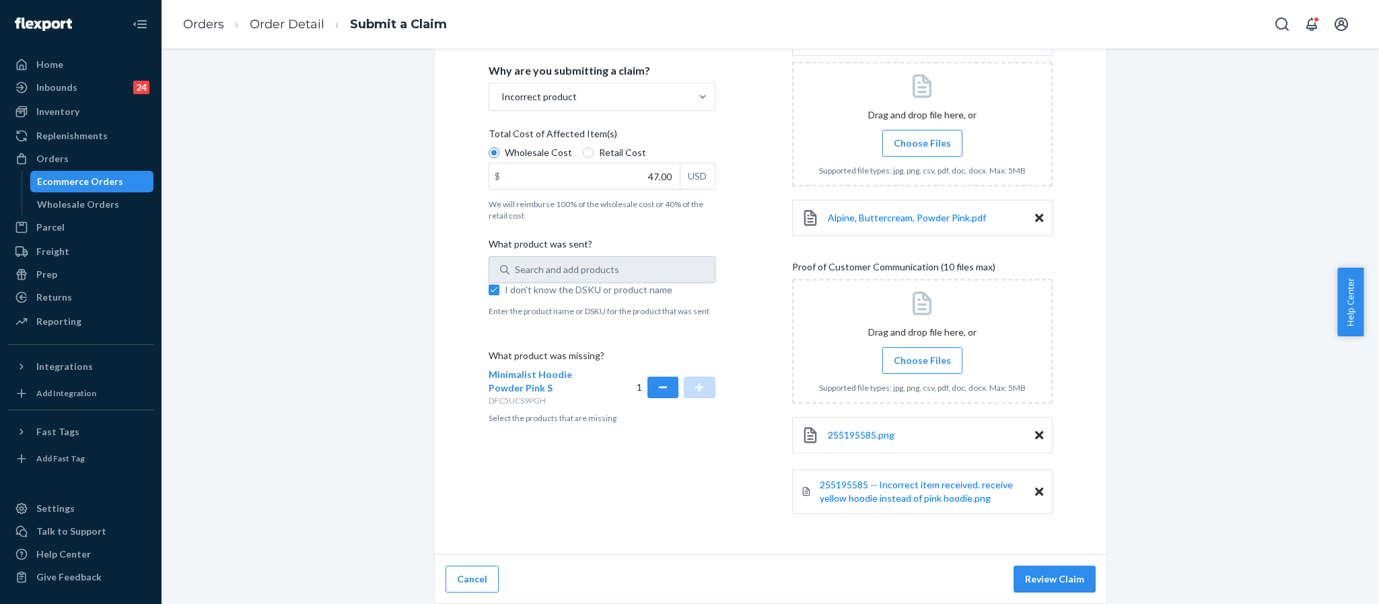
click at [924, 360] on span "Choose Files" at bounding box center [921, 360] width 57 height 13
click at [922, 360] on input "Choose Files" at bounding box center [922, 360] width 1 height 15
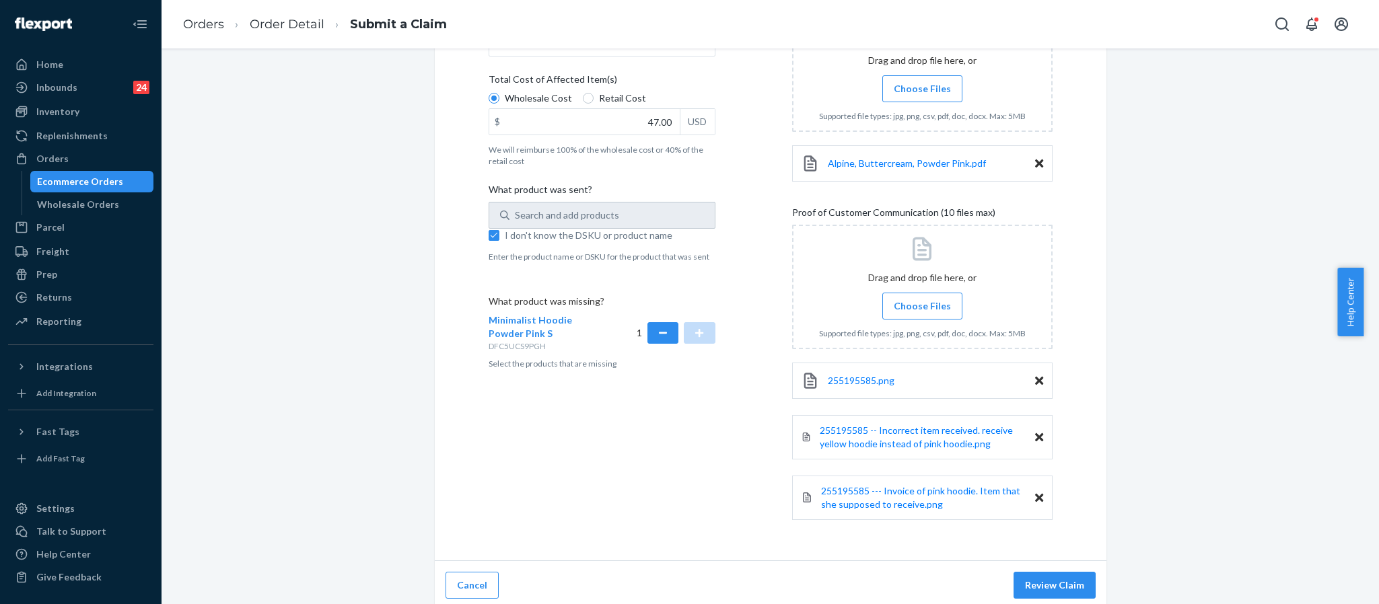
scroll to position [305, 0]
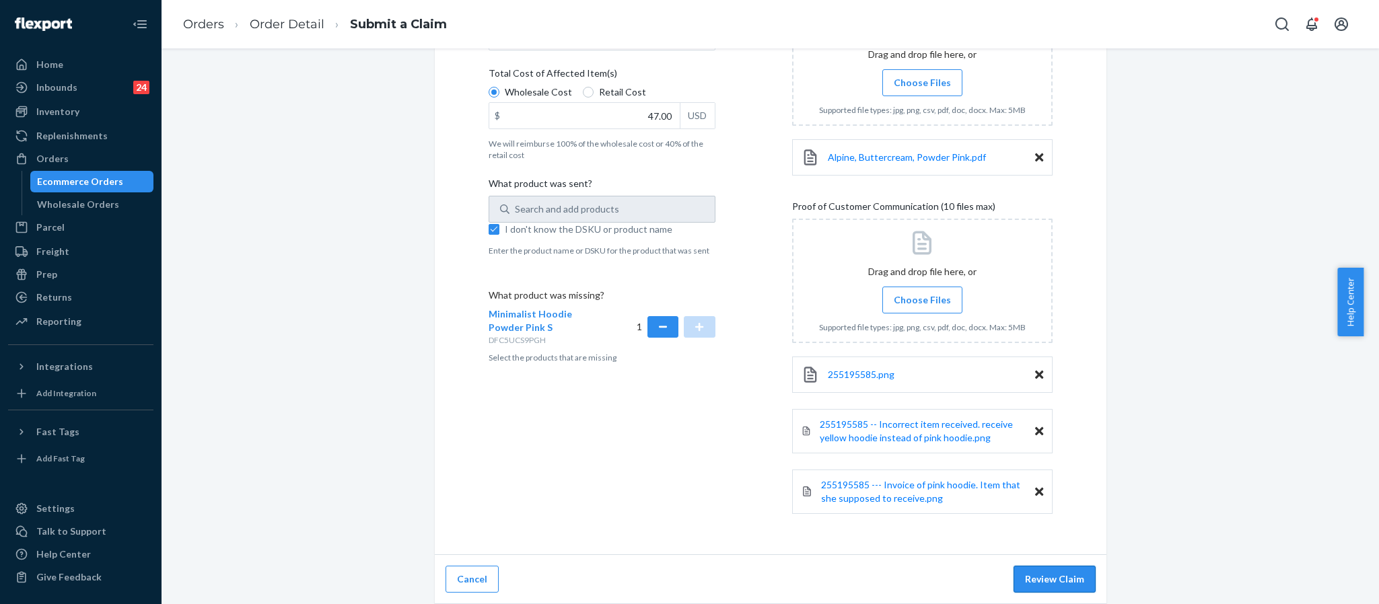
click at [1052, 576] on button "Review Claim" at bounding box center [1054, 579] width 82 height 27
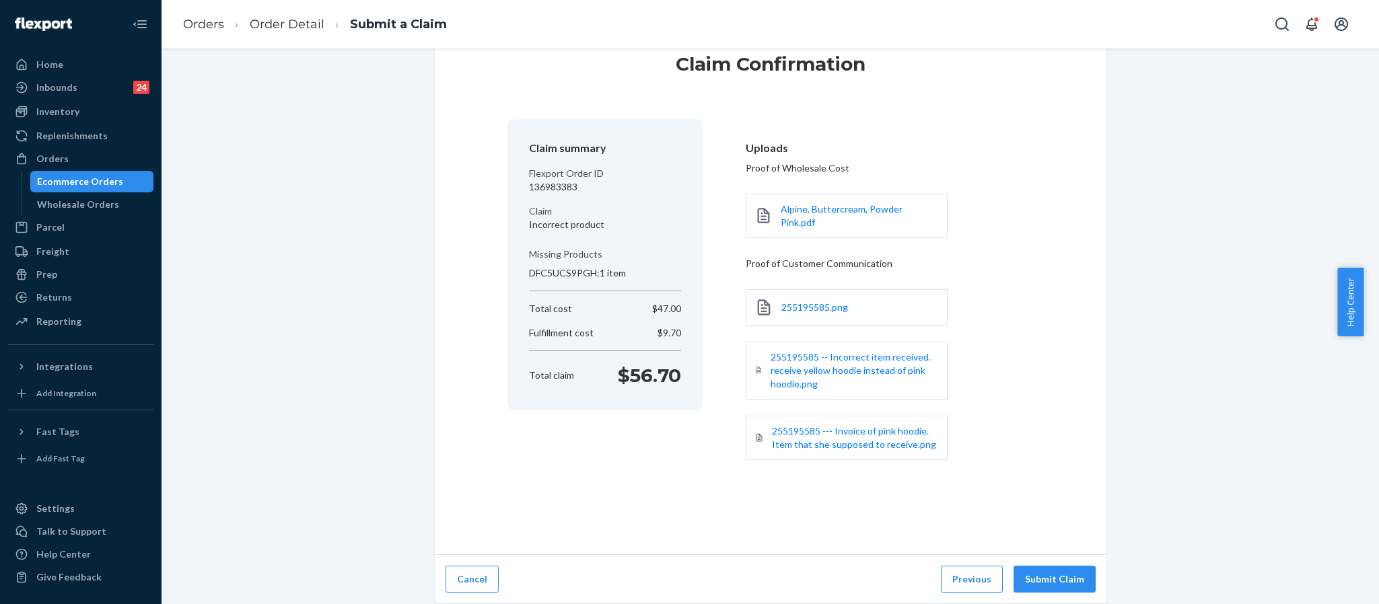
scroll to position [38, 0]
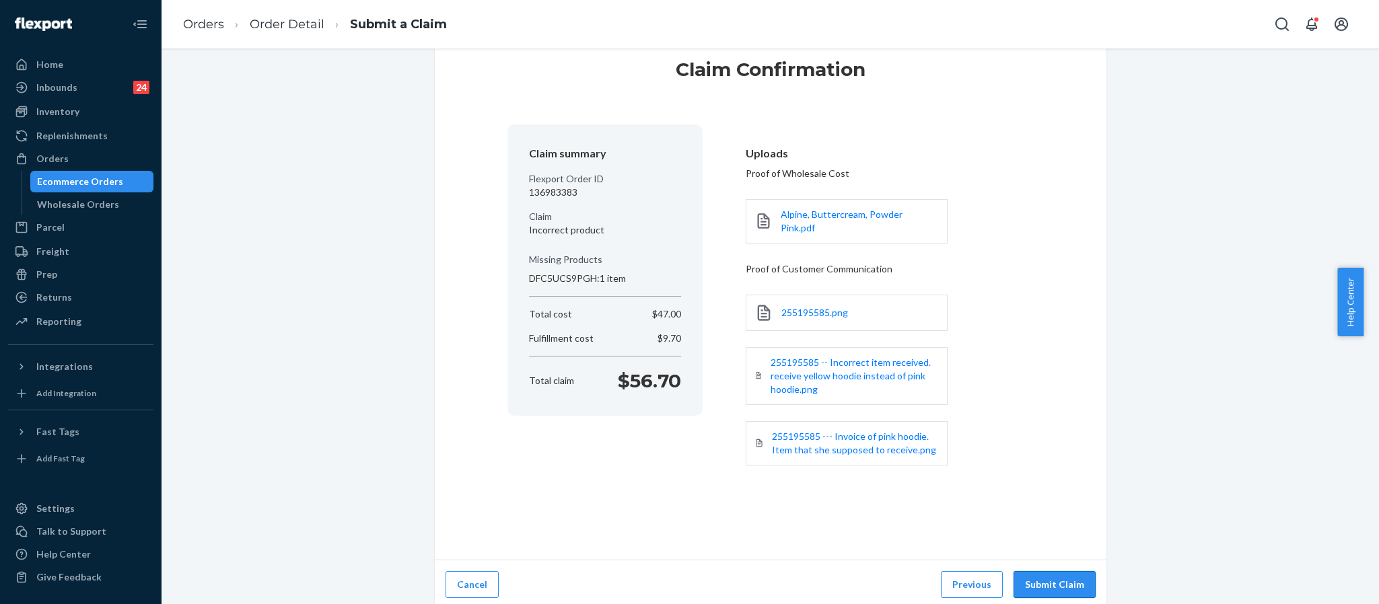
click at [1066, 571] on button "Submit Claim" at bounding box center [1054, 584] width 82 height 27
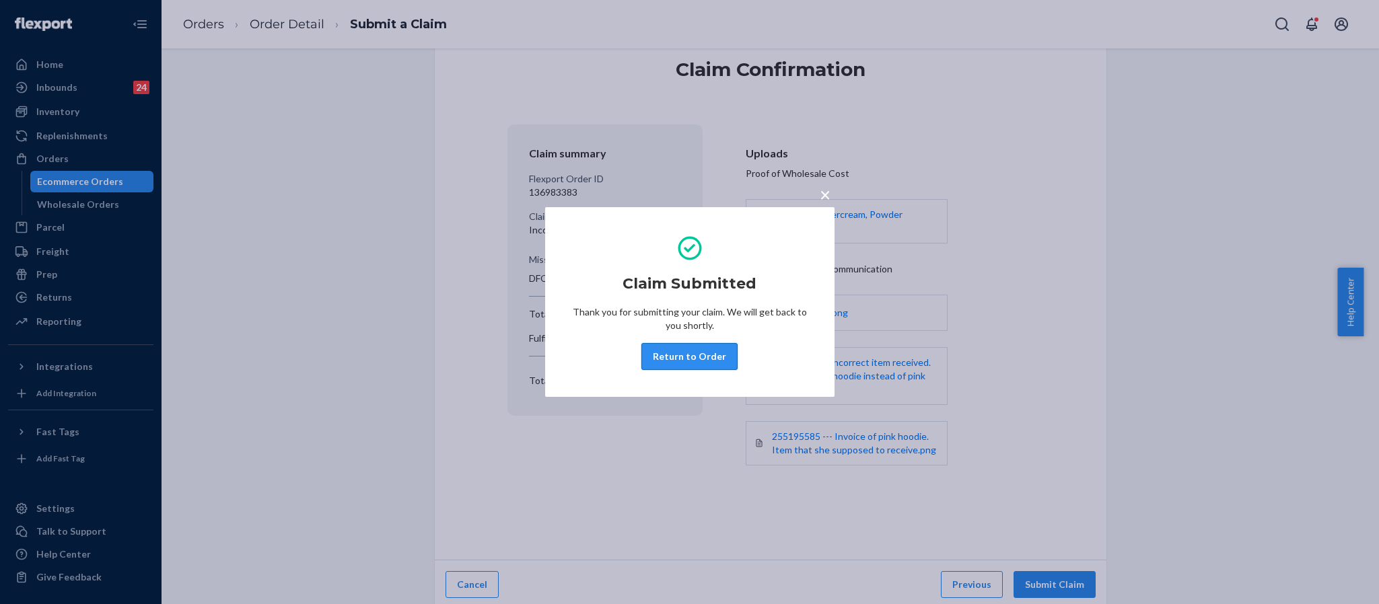
click at [696, 362] on button "Return to Order" at bounding box center [689, 356] width 96 height 27
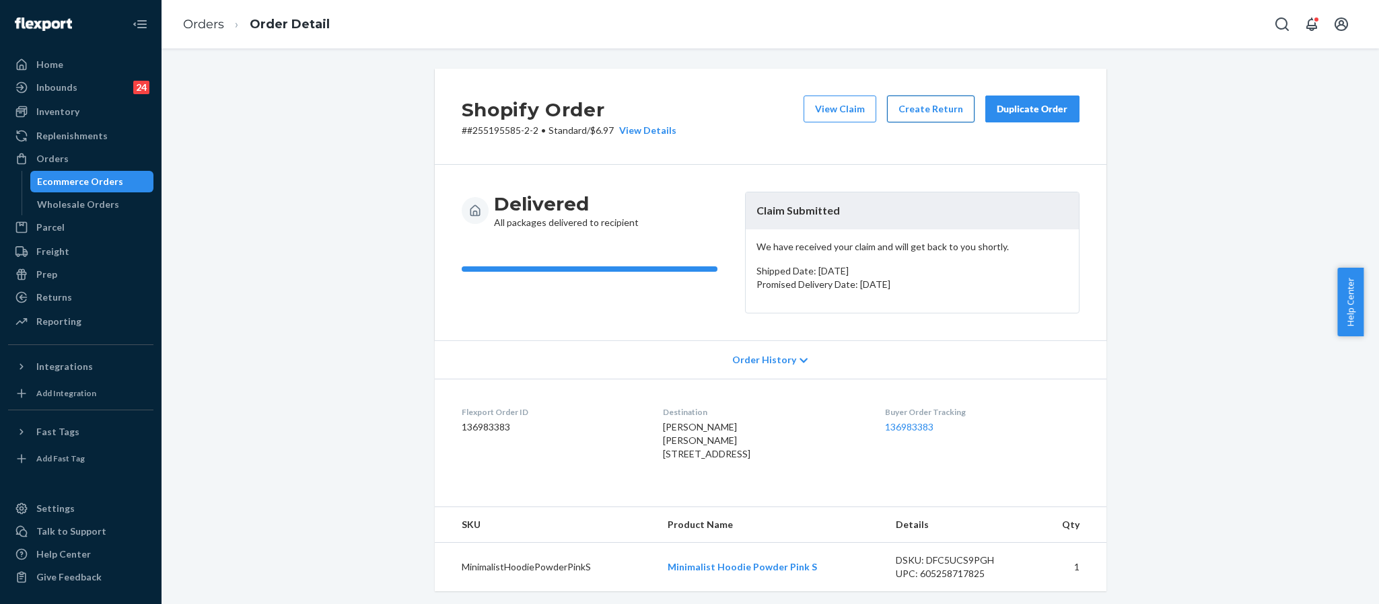
click at [941, 109] on button "Create Return" at bounding box center [930, 109] width 87 height 27
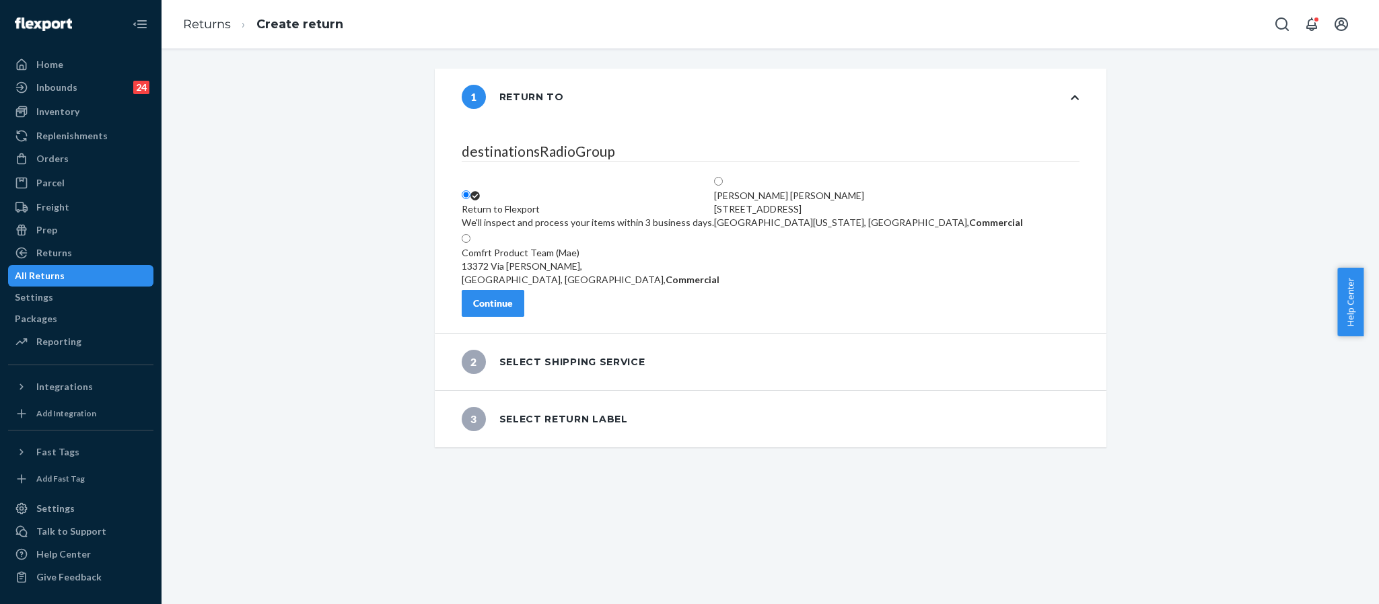
click at [513, 310] on div "Continue" at bounding box center [493, 303] width 40 height 13
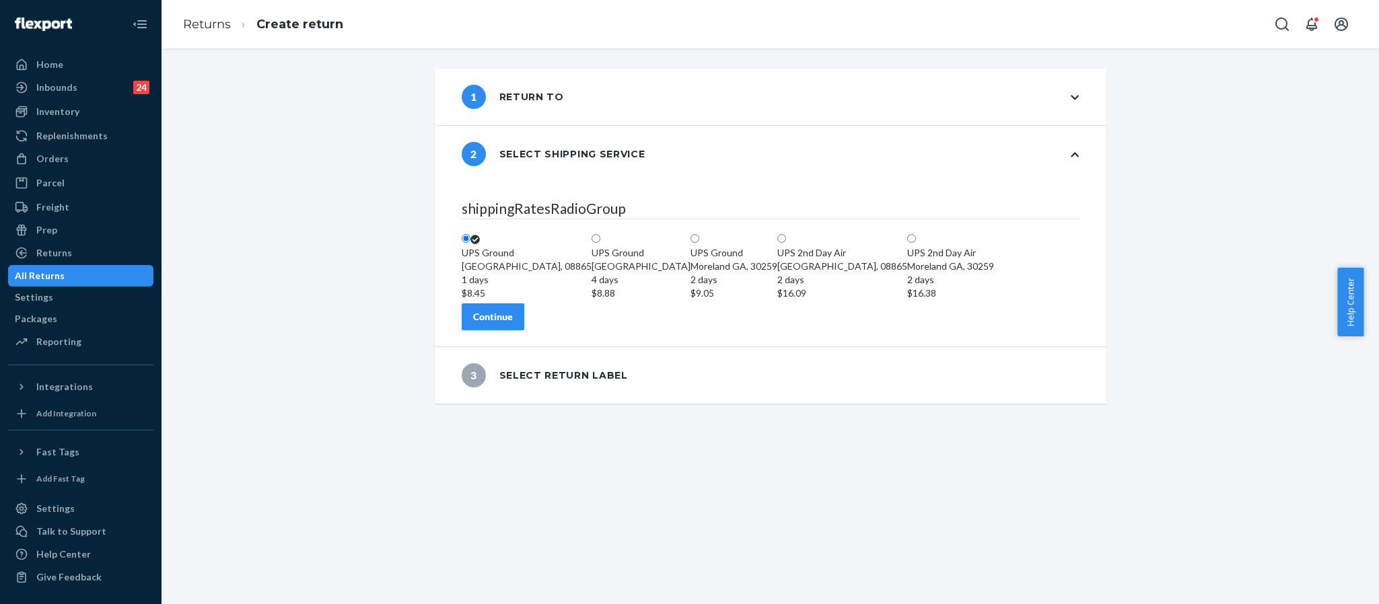
click at [513, 324] on div "Continue" at bounding box center [493, 316] width 40 height 13
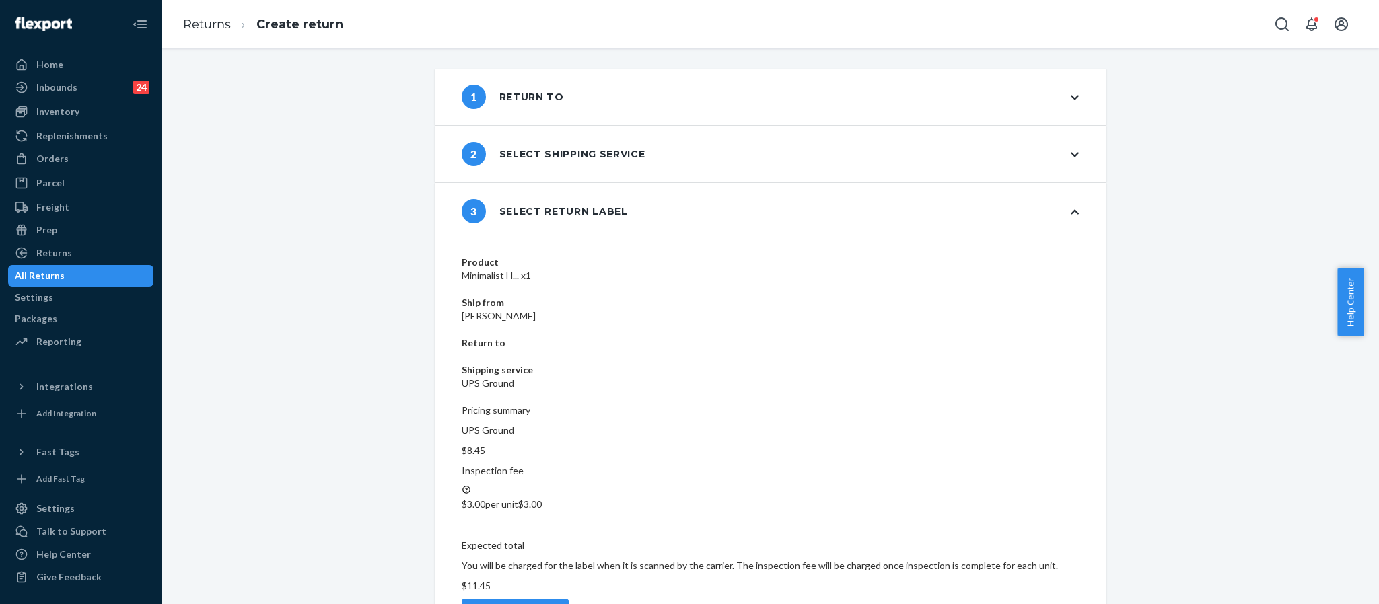
click at [557, 603] on div "Create return label" at bounding box center [515, 612] width 84 height 13
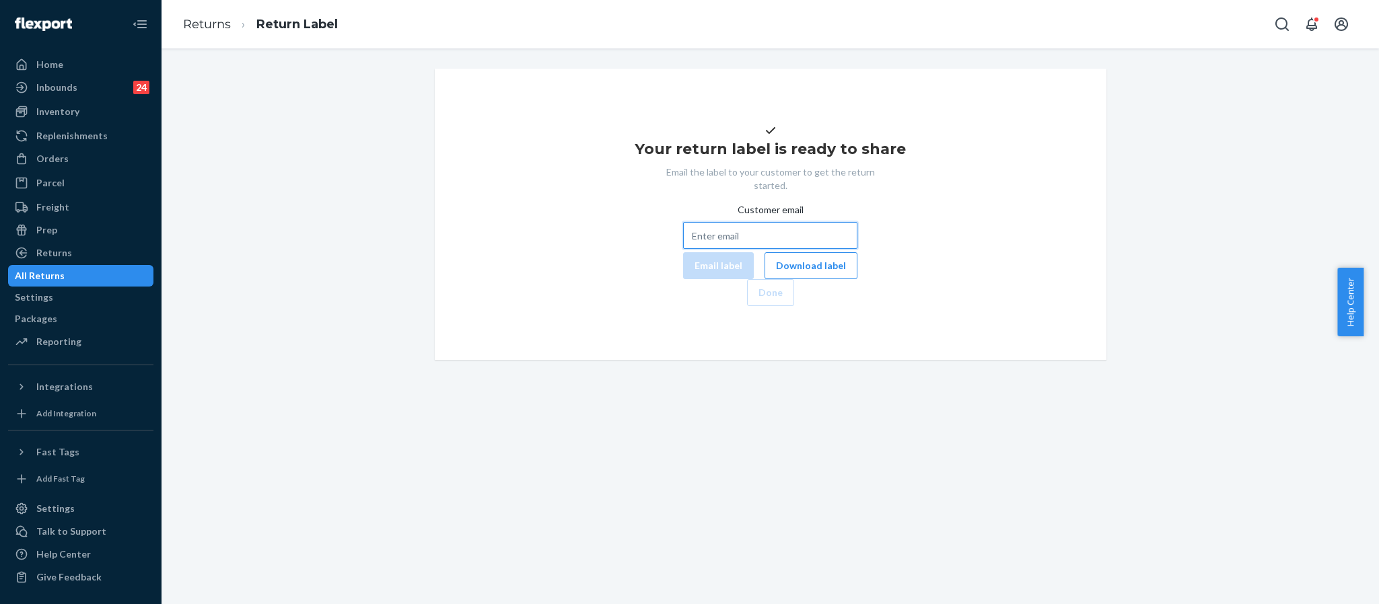
click at [698, 249] on input "Customer email" at bounding box center [770, 235] width 174 height 27
paste input "[EMAIL_ADDRESS][DOMAIN_NAME]"
type input "[EMAIL_ADDRESS][DOMAIN_NAME]"
click at [683, 279] on button "Email label" at bounding box center [718, 265] width 71 height 27
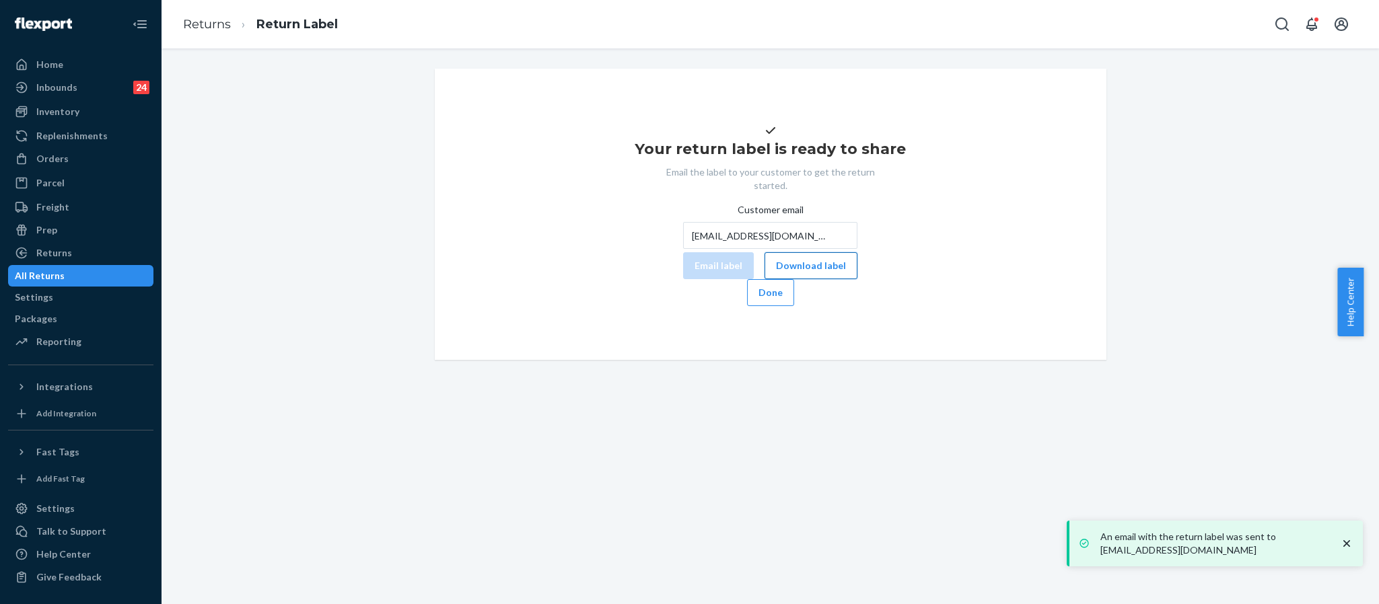
click at [764, 279] on button "Download label" at bounding box center [810, 265] width 93 height 27
